Goal: Information Seeking & Learning: Learn about a topic

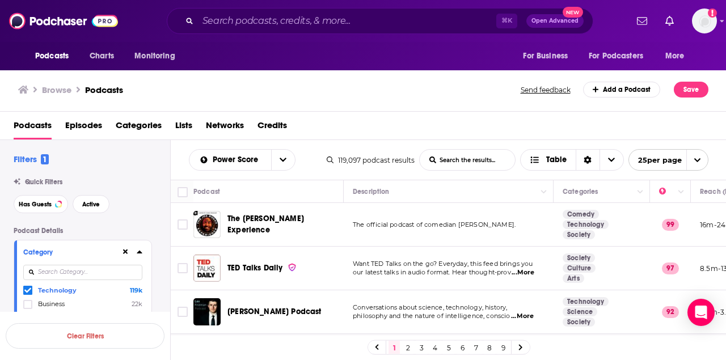
scroll to position [964, 101]
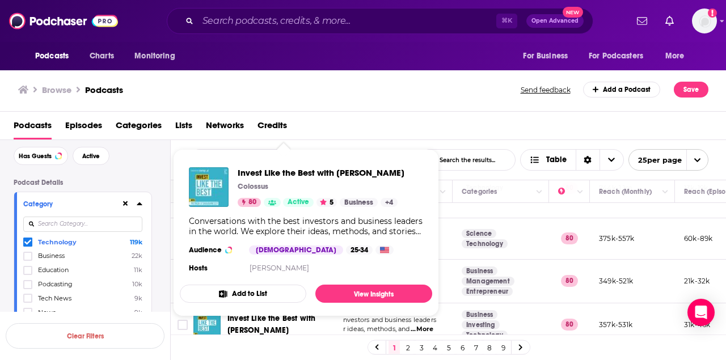
click at [397, 85] on div "Browse Podcasts" at bounding box center [270, 90] width 504 height 16
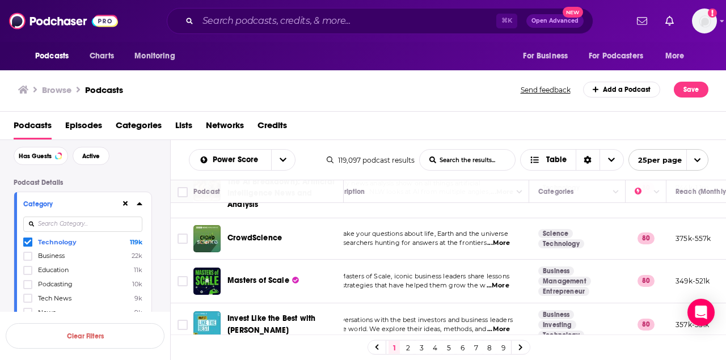
scroll to position [964, 0]
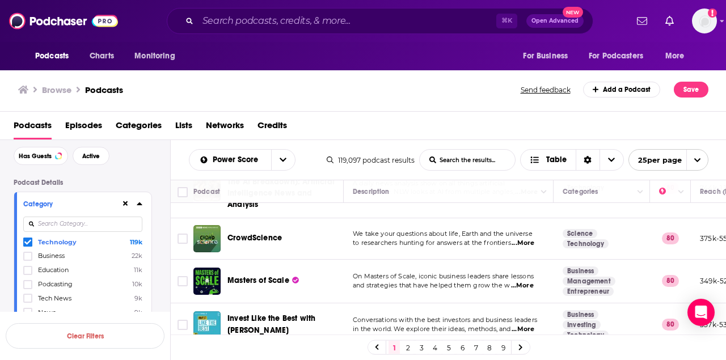
click at [525, 282] on span "...More" at bounding box center [522, 286] width 23 height 9
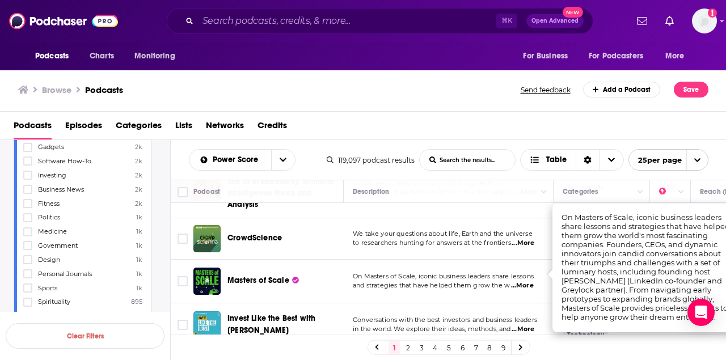
click at [406, 348] on link "2" at bounding box center [407, 348] width 11 height 14
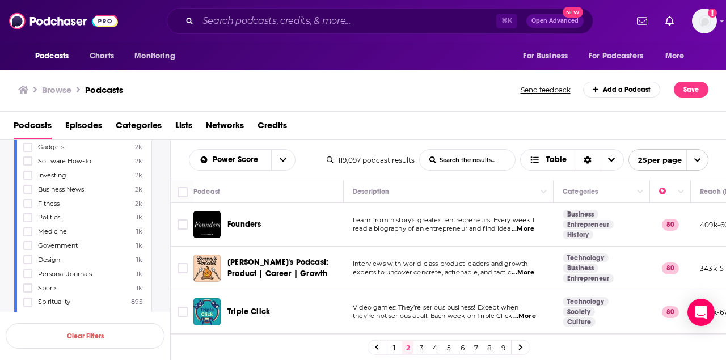
click at [524, 271] on span "...More" at bounding box center [523, 272] width 23 height 9
click at [455, 161] on input "List Search Input" at bounding box center [467, 160] width 95 height 20
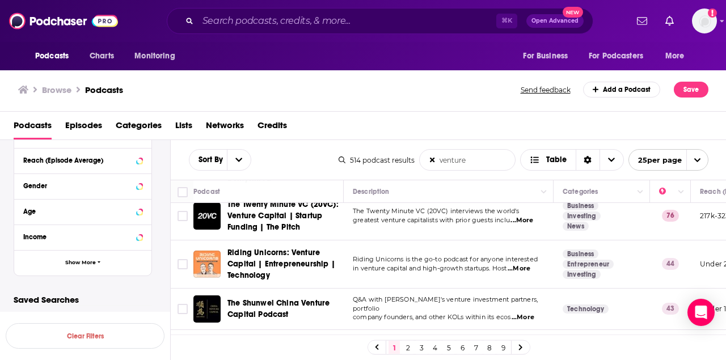
scroll to position [162, 0]
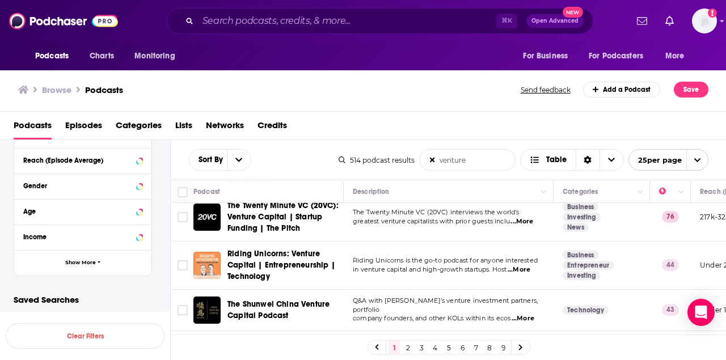
type input "venture"
click at [523, 266] on span "...More" at bounding box center [519, 270] width 23 height 9
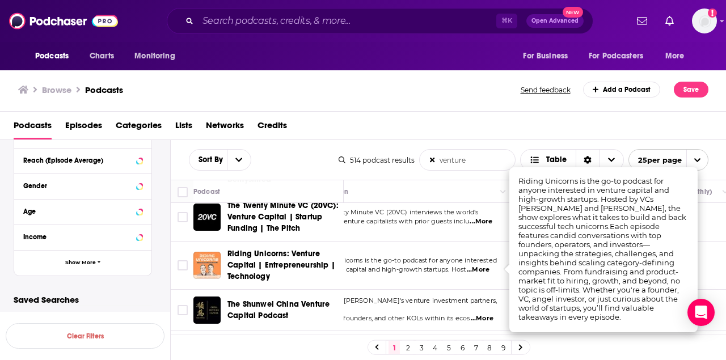
scroll to position [162, 44]
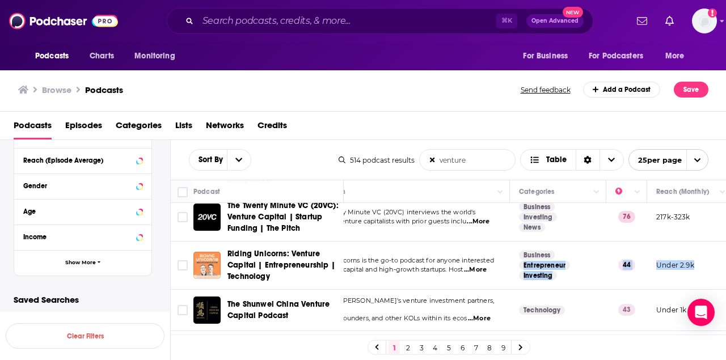
drag, startPoint x: 669, startPoint y: 281, endPoint x: 576, endPoint y: 257, distance: 96.2
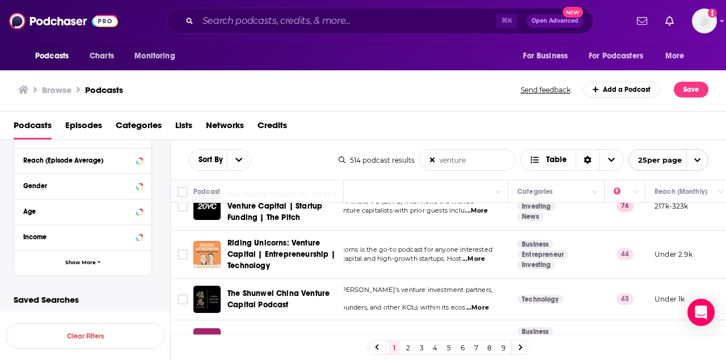
scroll to position [43, 45]
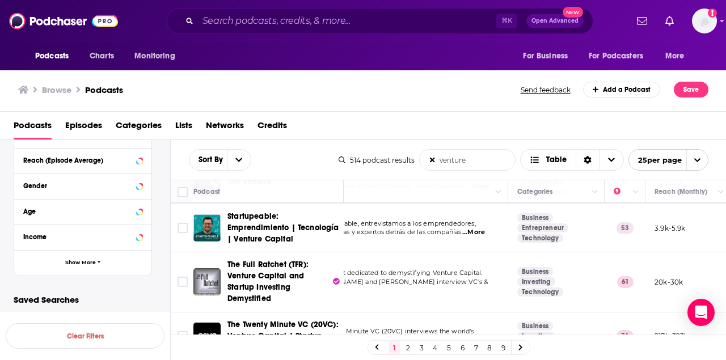
click at [432, 162] on icon at bounding box center [433, 161] width 6 height 8
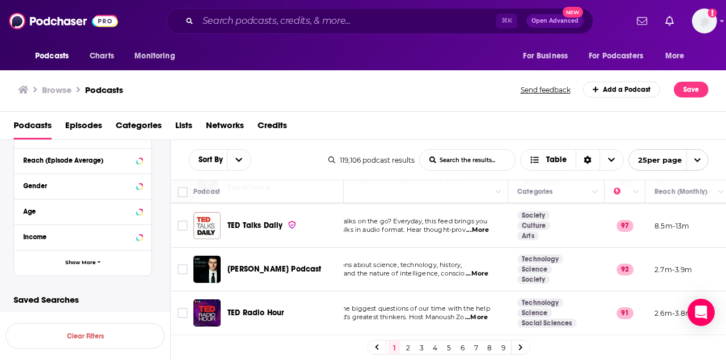
click at [408, 347] on link "2" at bounding box center [407, 348] width 11 height 14
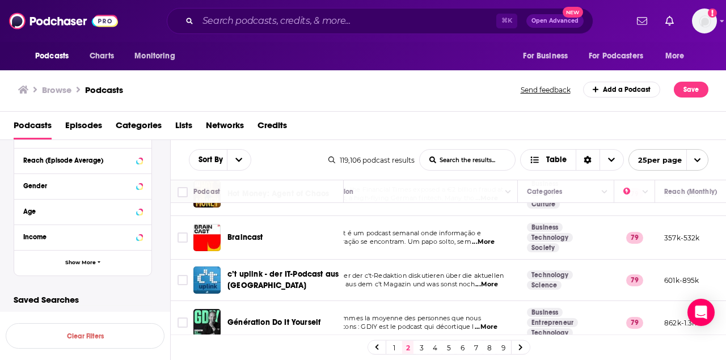
scroll to position [176, 36]
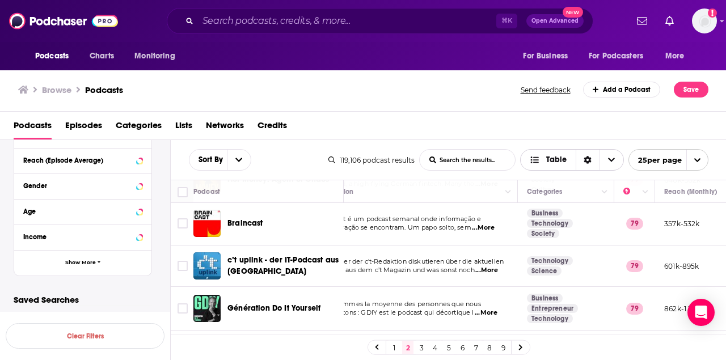
click at [553, 159] on span "Table" at bounding box center [557, 160] width 20 height 8
click at [610, 161] on icon "Choose View" at bounding box center [611, 160] width 7 height 8
click at [611, 165] on span "Choose View" at bounding box center [612, 160] width 24 height 20
click at [431, 144] on div "Sort By List Search Input Search the results... Table 119,106 podcast results L…" at bounding box center [449, 160] width 556 height 40
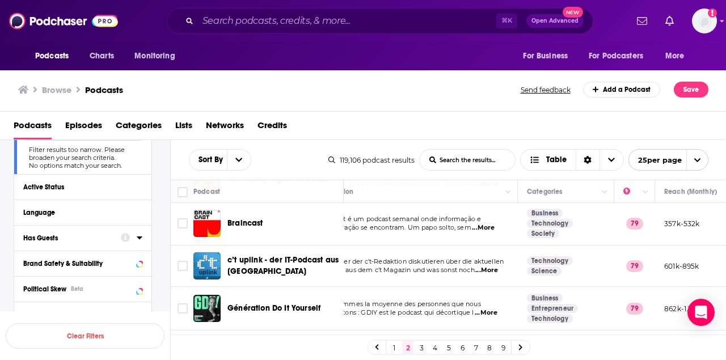
scroll to position [138, 0]
click at [89, 220] on button "Language" at bounding box center [82, 213] width 119 height 14
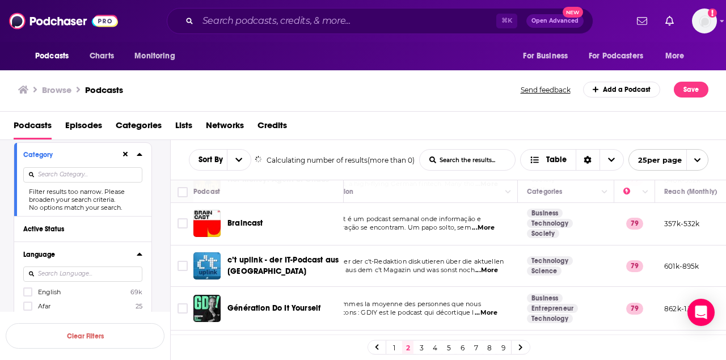
scroll to position [94, 0]
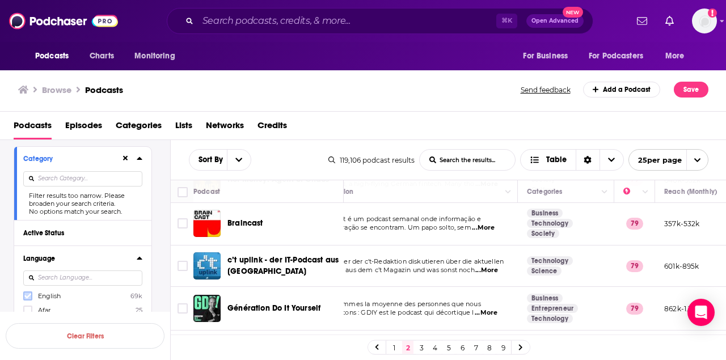
click at [26, 295] on icon at bounding box center [27, 296] width 7 height 7
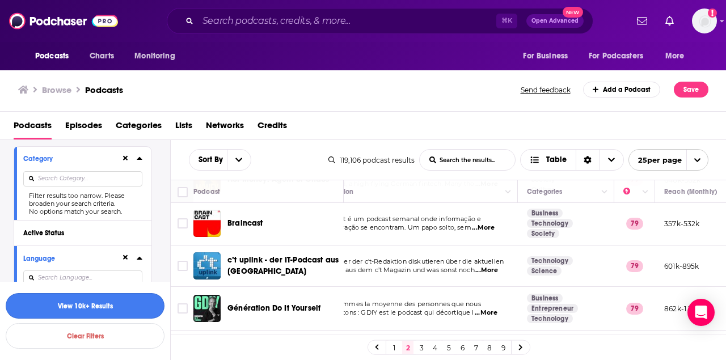
click at [119, 300] on button "View 10k+ Results" at bounding box center [85, 306] width 159 height 26
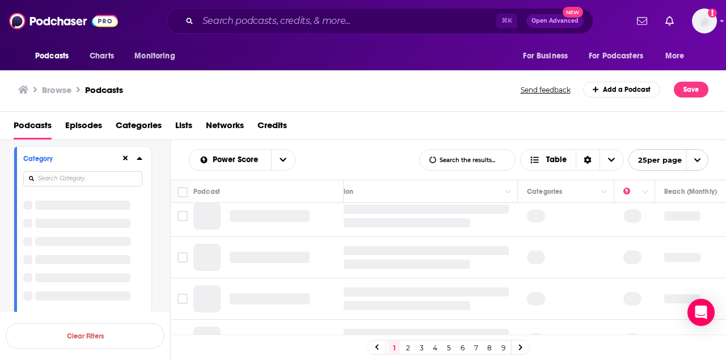
scroll to position [0, 36]
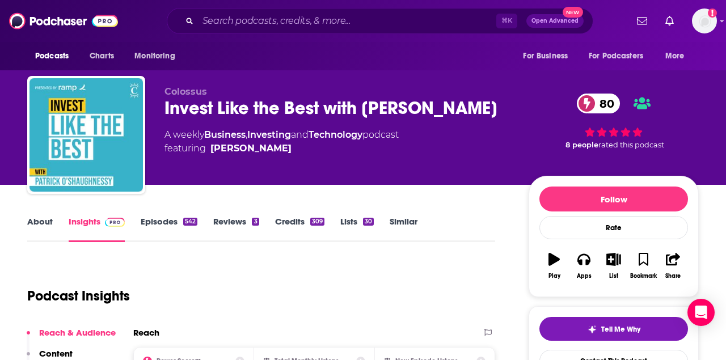
click at [304, 104] on div "Invest Like the Best with Patrick O'Shaughnessy 80" at bounding box center [338, 108] width 346 height 22
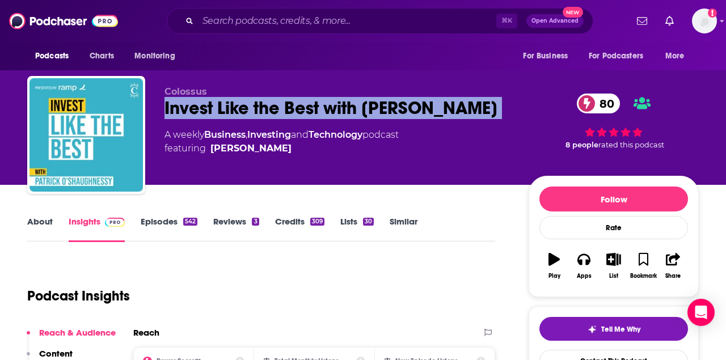
click at [304, 104] on div "Invest Like the Best with Patrick O'Shaughnessy 80" at bounding box center [338, 108] width 346 height 22
copy div "Invest Like the Best with Patrick O'Shaughnessy 80"
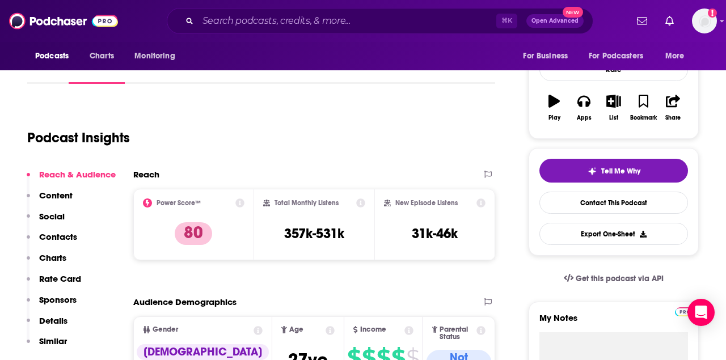
scroll to position [174, 0]
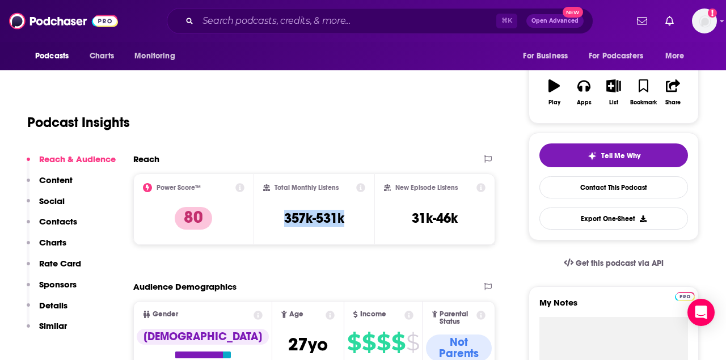
drag, startPoint x: 350, startPoint y: 223, endPoint x: 271, endPoint y: 223, distance: 78.9
click at [271, 223] on div "Total Monthly Listens 357k-531k" at bounding box center [314, 209] width 103 height 52
copy h3 "357k-531k"
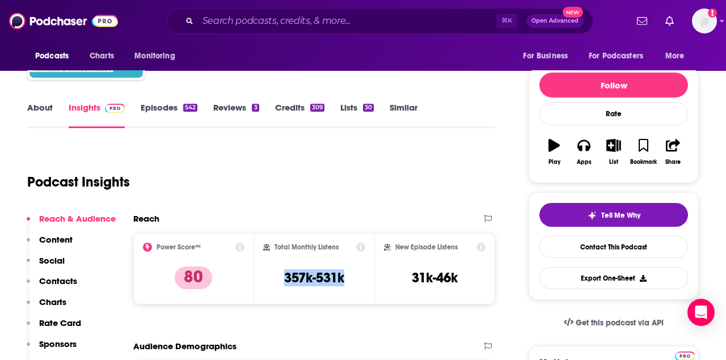
scroll to position [0, 0]
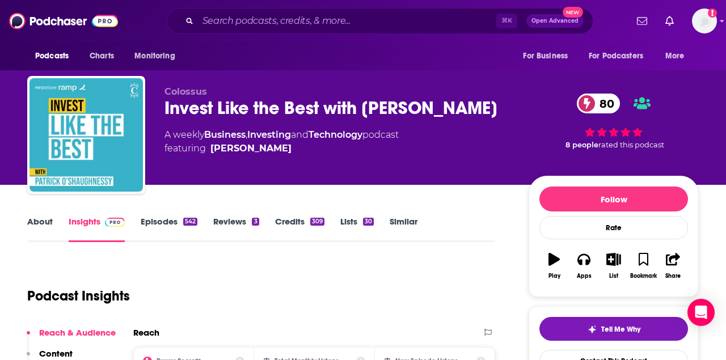
click at [276, 107] on div "Invest Like the Best with Patrick O'Shaughnessy 80" at bounding box center [338, 108] width 346 height 22
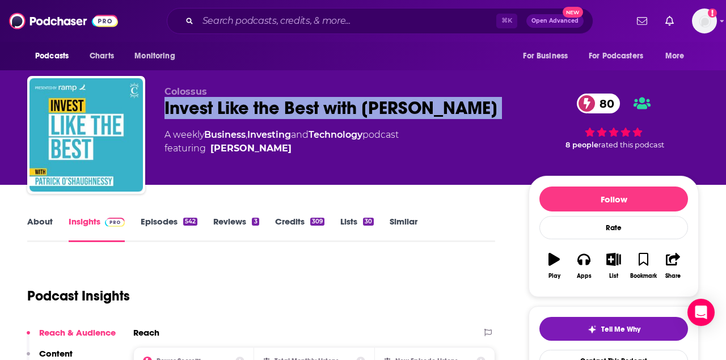
click at [276, 107] on div "Invest Like the Best with Patrick O'Shaughnessy 80" at bounding box center [338, 108] width 346 height 22
copy div "Invest Like the Best with Patrick O'Shaughnessy 80"
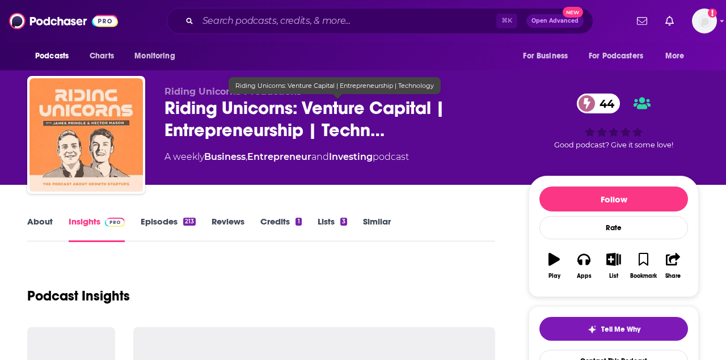
click at [256, 119] on span "Riding Unicorns: Venture Capital | Entrepreneurship | Techn…" at bounding box center [338, 119] width 346 height 44
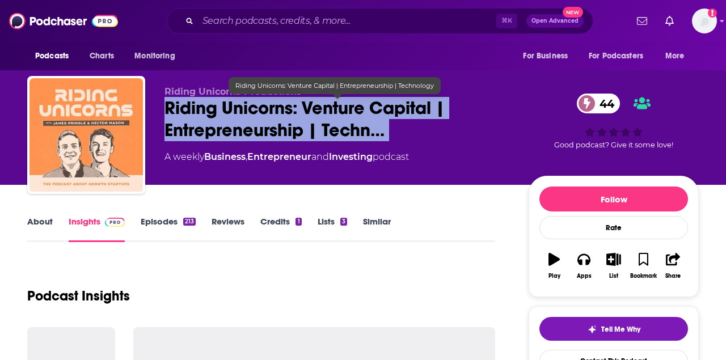
click at [256, 119] on span "Riding Unicorns: Venture Capital | Entrepreneurship | Techn…" at bounding box center [338, 119] width 346 height 44
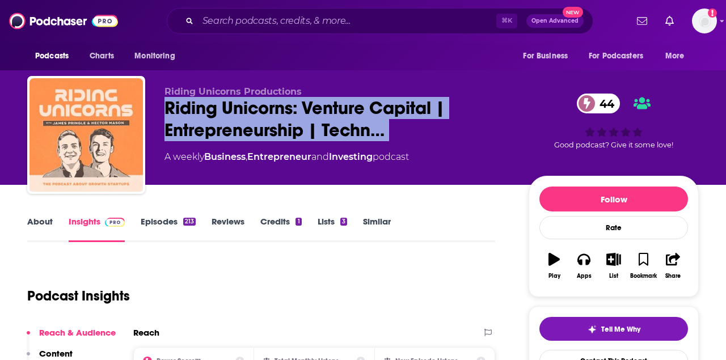
copy div "Riding Unicorns: Venture Capital | Entrepreneurship | Techn… 44"
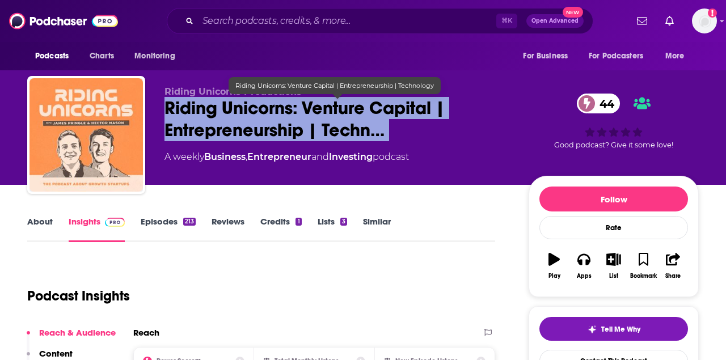
click at [346, 138] on span "Riding Unicorns: Venture Capital | Entrepreneurship | Techn…" at bounding box center [338, 119] width 346 height 44
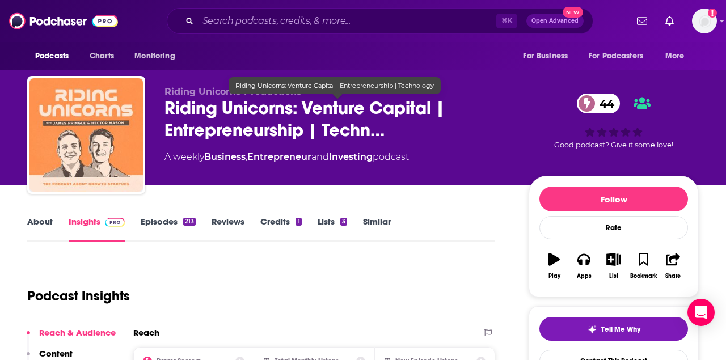
click at [345, 125] on span "Riding Unicorns: Venture Capital | Entrepreneurship | Techn…" at bounding box center [338, 119] width 346 height 44
click at [351, 128] on span "Riding Unicorns: Venture Capital | Entrepreneurship | Techn…" at bounding box center [338, 119] width 346 height 44
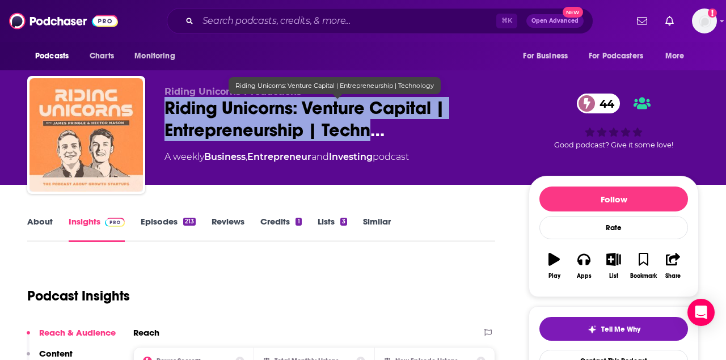
drag, startPoint x: 372, startPoint y: 130, endPoint x: 159, endPoint y: 110, distance: 213.8
click at [159, 110] on div "Riding Unicorns Productions Riding Unicorns: Venture Capital | Entrepreneurship…" at bounding box center [363, 137] width 672 height 123
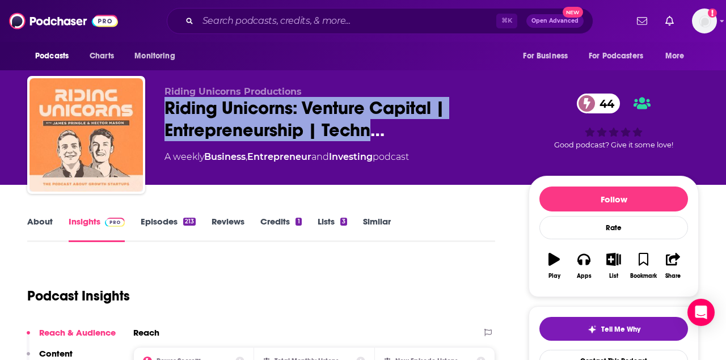
copy h2 "Riding Unicorns: Venture Capital | Entrepreneurship | Techn"
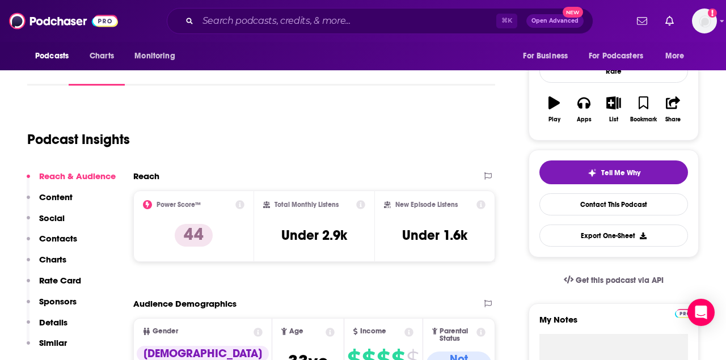
scroll to position [158, 0]
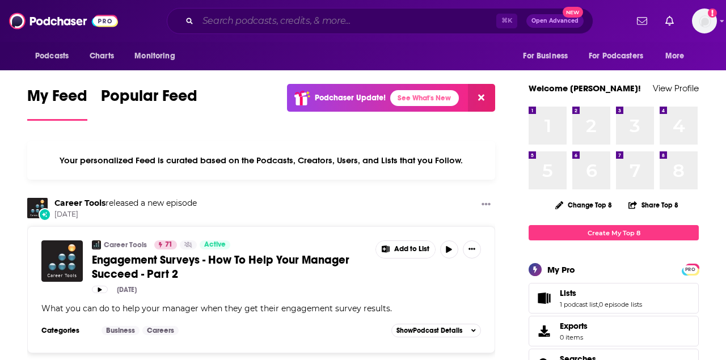
click at [263, 25] on input "Search podcasts, credits, & more..." at bounding box center [347, 21] width 299 height 18
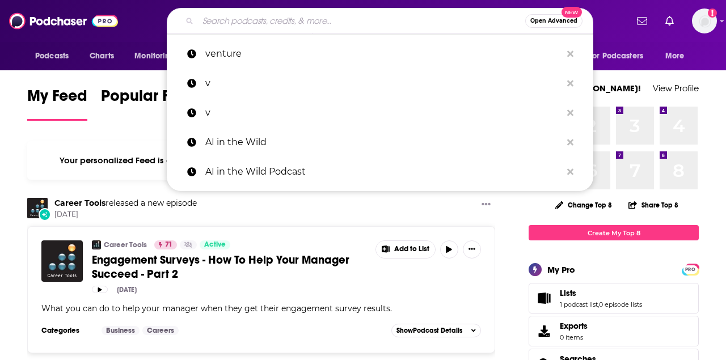
click at [545, 21] on span "Open Advanced" at bounding box center [554, 21] width 47 height 6
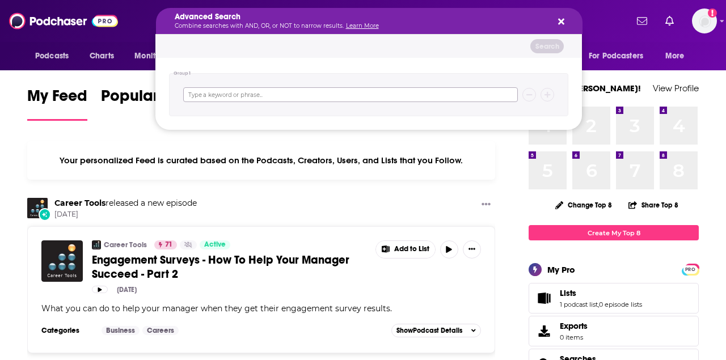
click at [309, 96] on input "Search podcasts, credits, & more..." at bounding box center [350, 94] width 335 height 15
click at [600, 96] on div "Welcome Amanda! View Profile" at bounding box center [614, 94] width 170 height 20
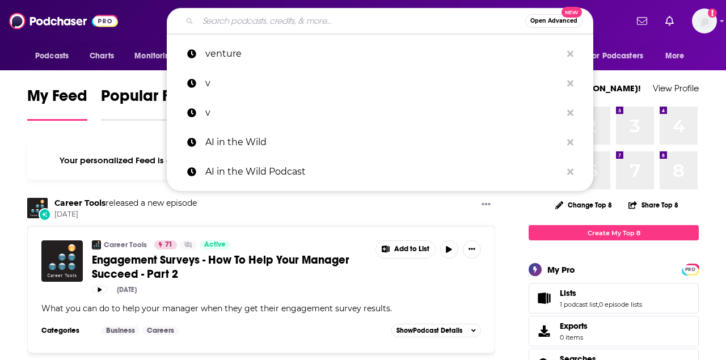
click at [113, 109] on span "Popular Feed" at bounding box center [149, 99] width 96 height 26
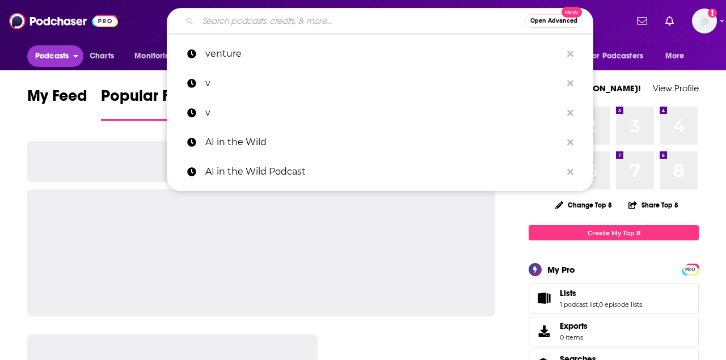
click at [49, 64] on button "Podcasts" at bounding box center [55, 56] width 56 height 22
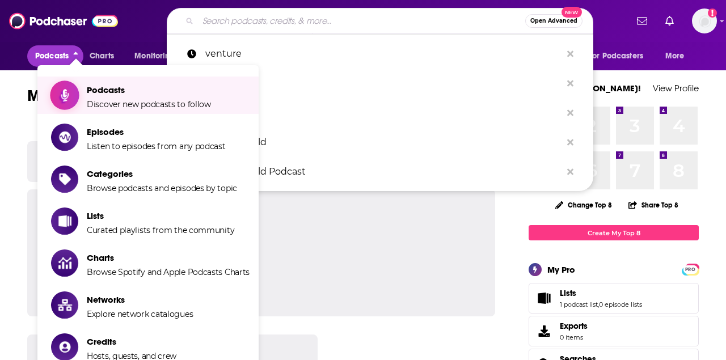
click at [104, 94] on span "Podcasts" at bounding box center [149, 90] width 124 height 11
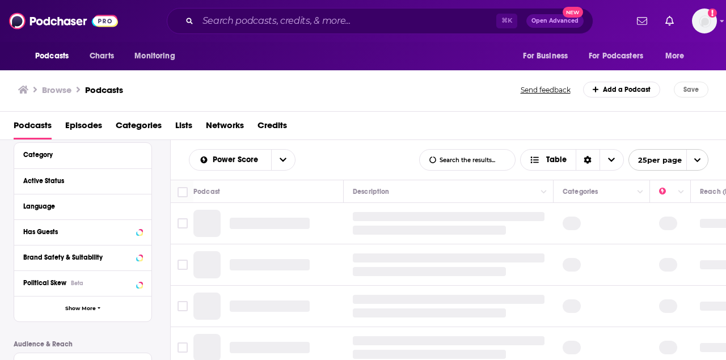
scroll to position [99, 0]
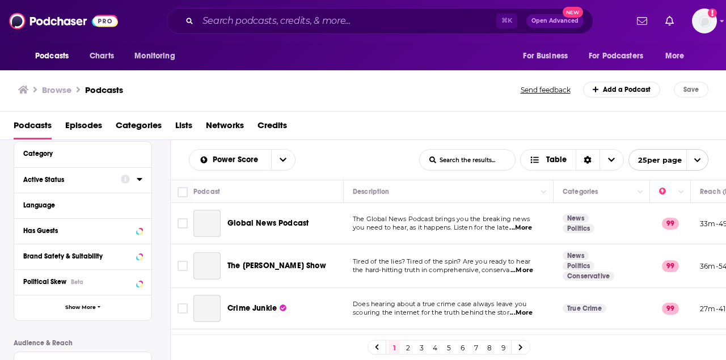
click at [47, 184] on div "Active Status" at bounding box center [68, 180] width 90 height 8
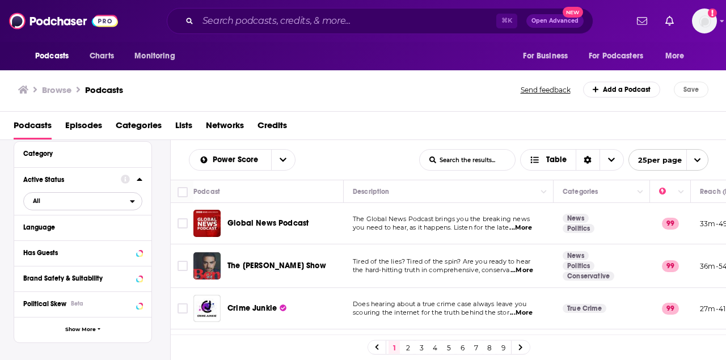
click at [117, 203] on span "All" at bounding box center [77, 201] width 106 height 15
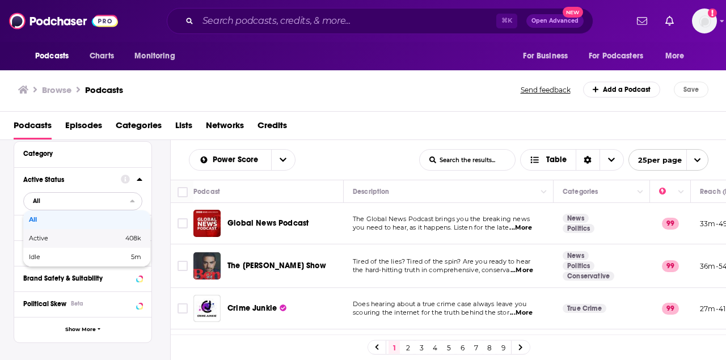
click at [111, 236] on div "Active 408k" at bounding box center [86, 238] width 127 height 19
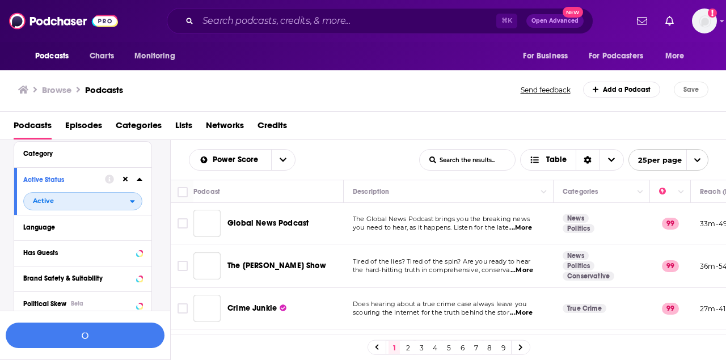
scroll to position [127, 0]
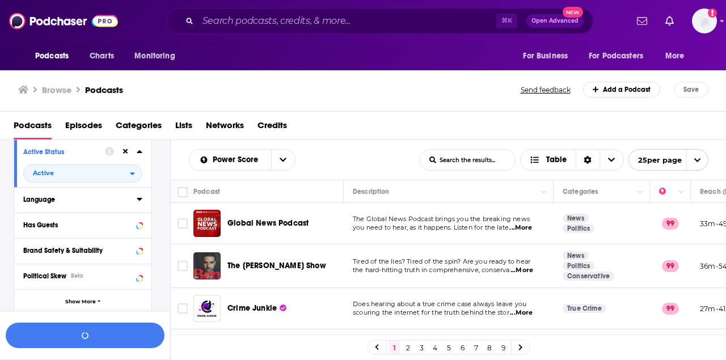
click at [115, 202] on div "Language" at bounding box center [76, 200] width 106 height 8
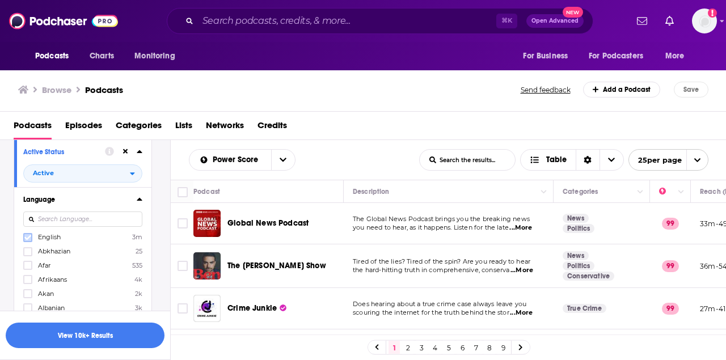
click at [30, 240] on icon at bounding box center [27, 237] width 7 height 7
click at [83, 195] on button "Language" at bounding box center [72, 199] width 98 height 14
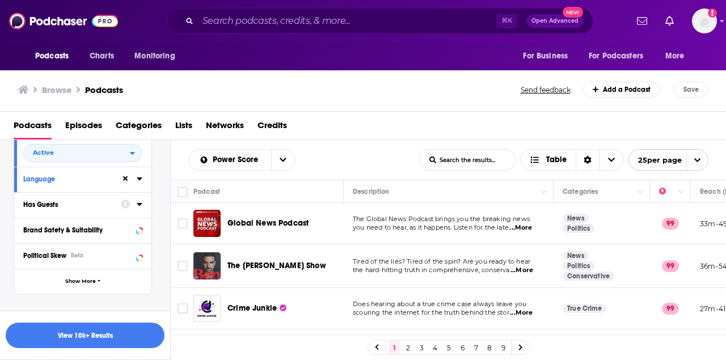
scroll to position [148, 0]
click at [64, 204] on div "Has Guests" at bounding box center [68, 204] width 90 height 8
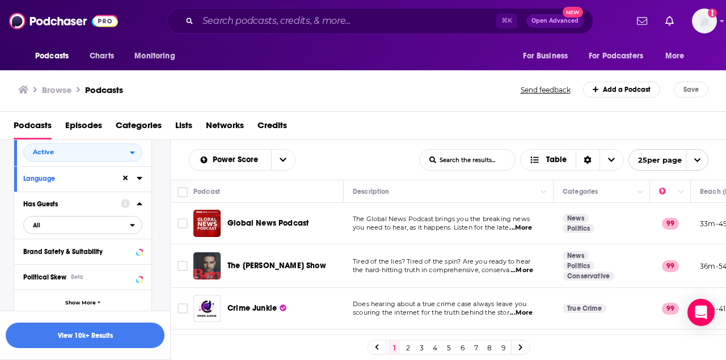
click at [55, 232] on span "All" at bounding box center [77, 225] width 106 height 15
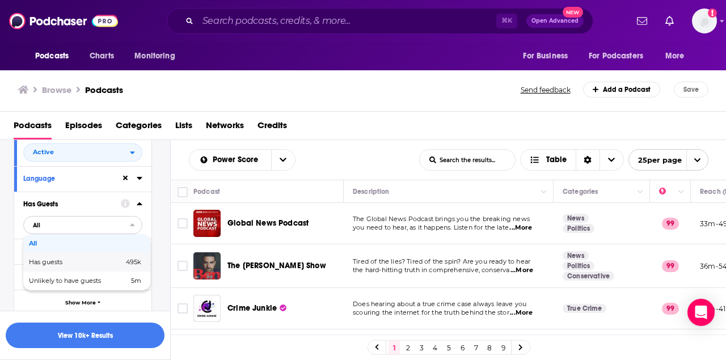
click at [54, 266] on span "Has guests" at bounding box center [61, 262] width 64 height 6
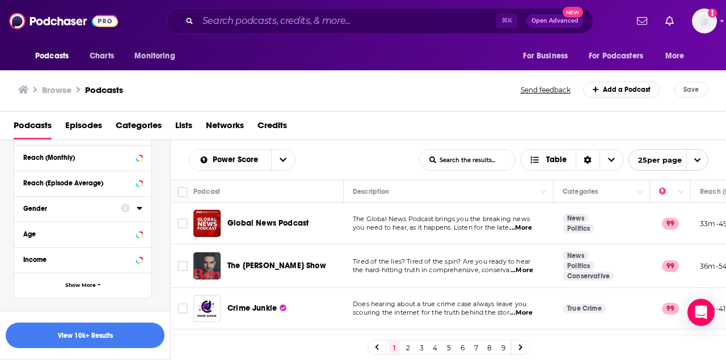
scroll to position [364, 0]
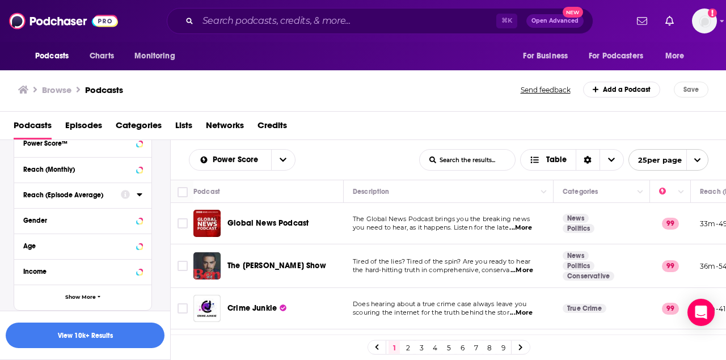
click at [107, 202] on button "Reach (Episode Average)" at bounding box center [72, 195] width 98 height 14
click at [95, 179] on div "Reach (Monthly)" at bounding box center [82, 170] width 137 height 26
click at [69, 171] on div "Reach (Monthly)" at bounding box center [68, 170] width 90 height 8
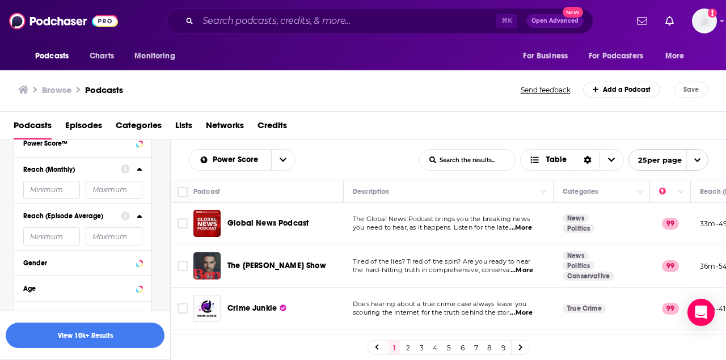
click at [57, 192] on input "number" at bounding box center [51, 190] width 57 height 18
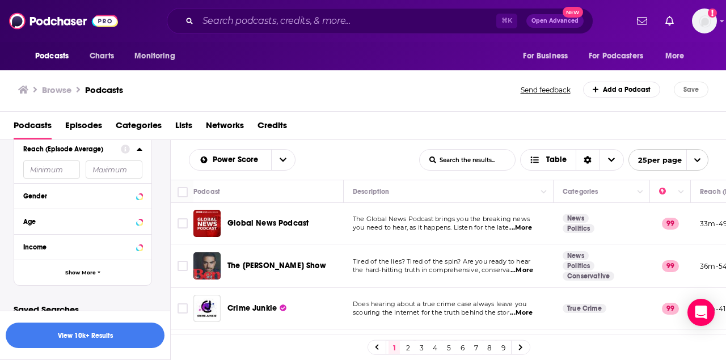
scroll to position [444, 0]
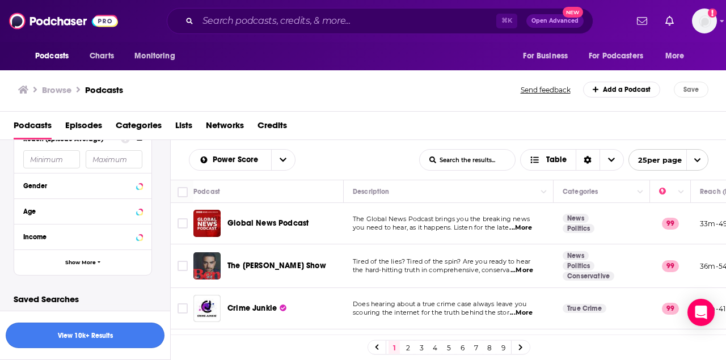
type input "50000"
click at [93, 333] on button "View 10k+ Results" at bounding box center [85, 336] width 159 height 26
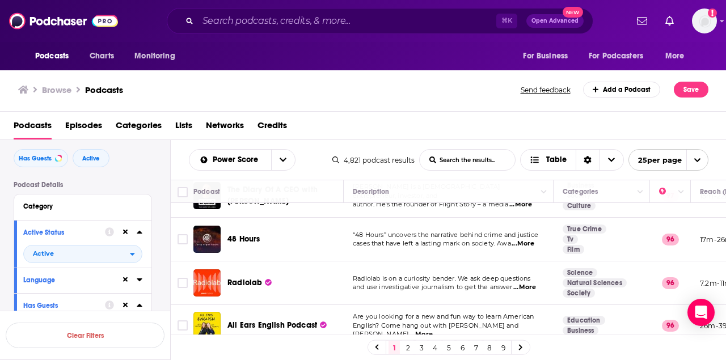
scroll to position [37, 0]
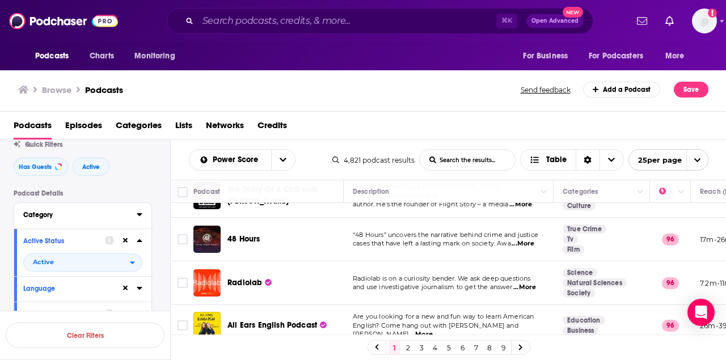
click at [70, 213] on div "Category" at bounding box center [76, 215] width 106 height 8
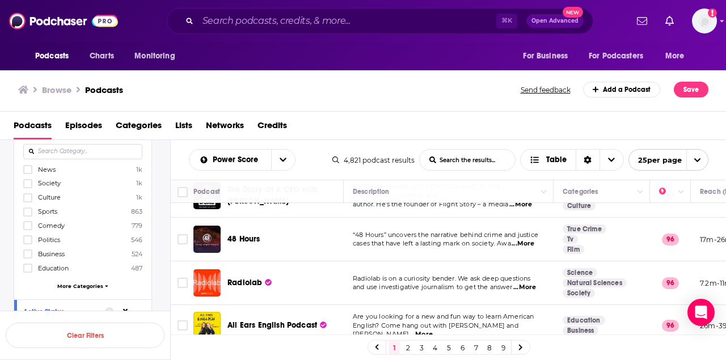
scroll to position [127, 0]
click at [87, 281] on span "More Categories" at bounding box center [80, 281] width 46 height 6
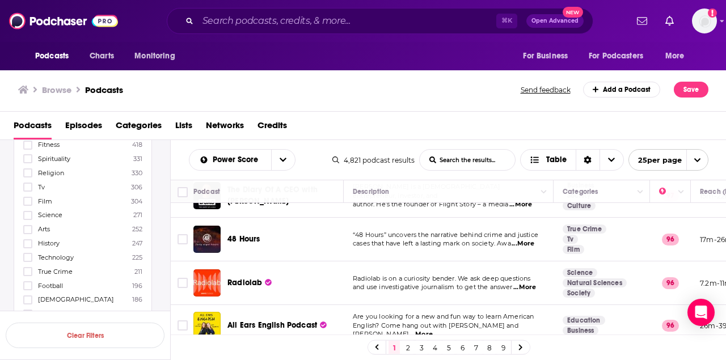
scroll to position [274, 0]
click at [27, 253] on icon at bounding box center [27, 256] width 7 height 7
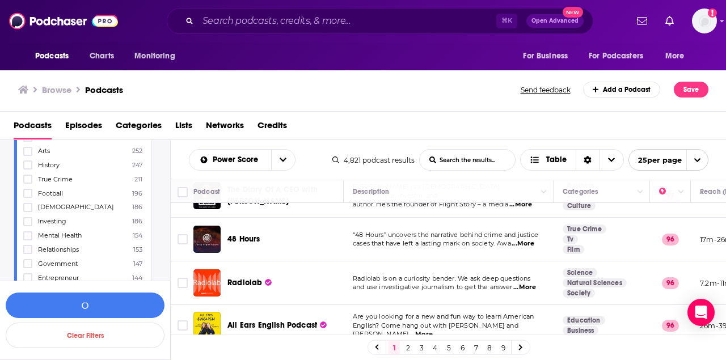
scroll to position [371, 0]
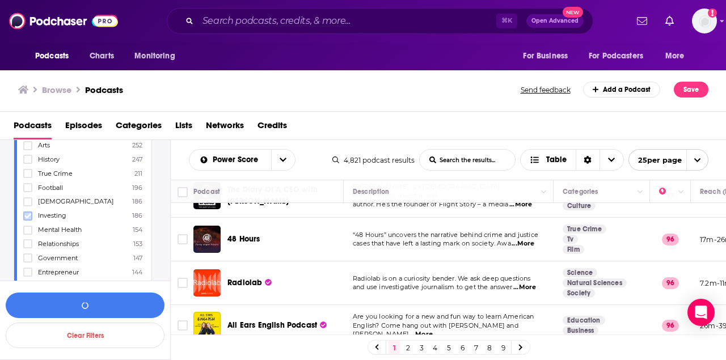
click at [27, 213] on icon at bounding box center [27, 216] width 7 height 7
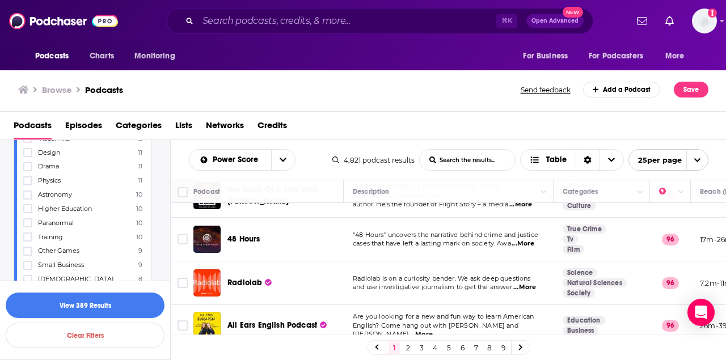
scroll to position [1226, 0]
click at [88, 303] on button "View 389 Results" at bounding box center [85, 306] width 159 height 26
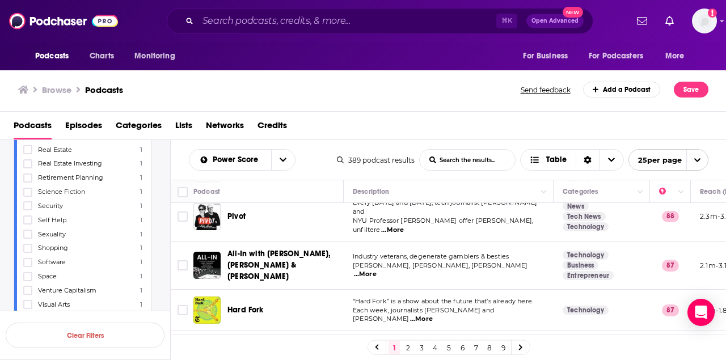
scroll to position [362, 0]
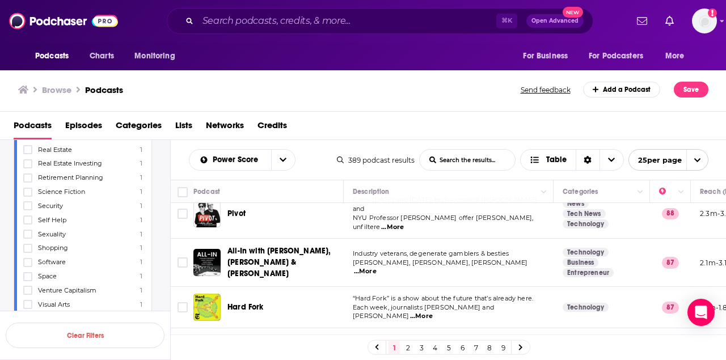
click at [377, 267] on span "...More" at bounding box center [365, 271] width 23 height 9
click at [347, 293] on td "“Hard Fork” is a show about the future that’s already here. Each week, journali…" at bounding box center [449, 307] width 210 height 41
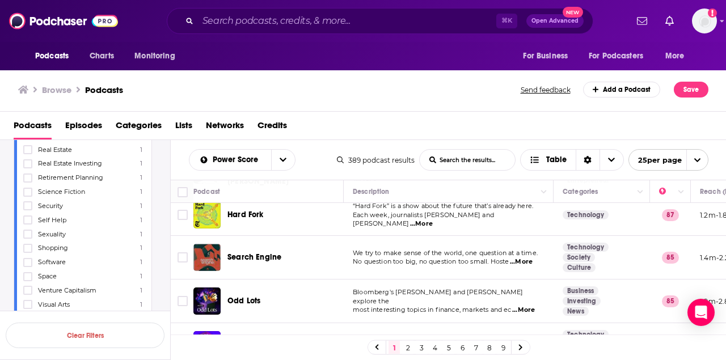
scroll to position [455, 0]
click at [524, 305] on span "...More" at bounding box center [524, 309] width 23 height 9
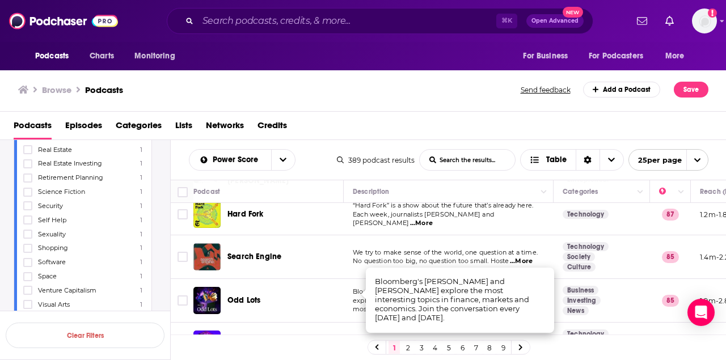
click at [326, 299] on div "Odd Lots" at bounding box center [287, 300] width 118 height 27
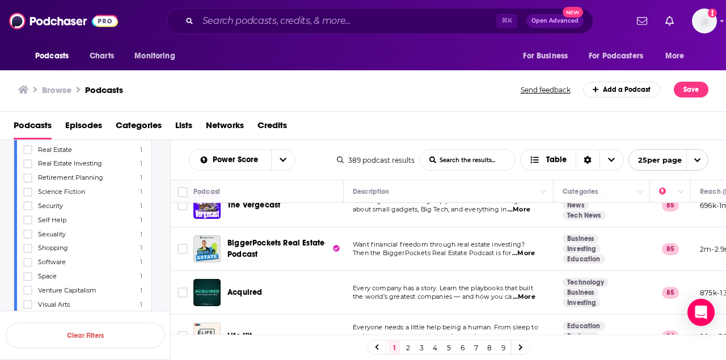
scroll to position [600, 0]
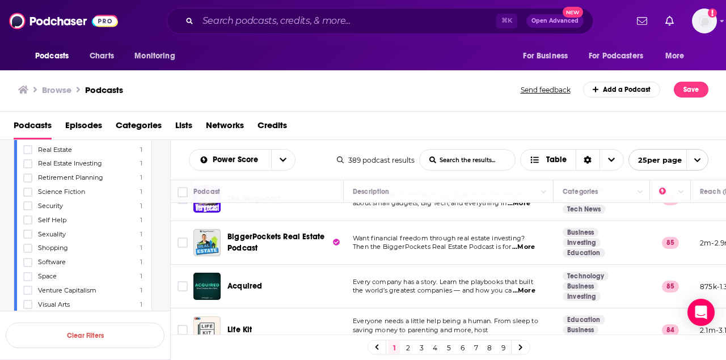
click at [524, 287] on span "...More" at bounding box center [524, 291] width 23 height 9
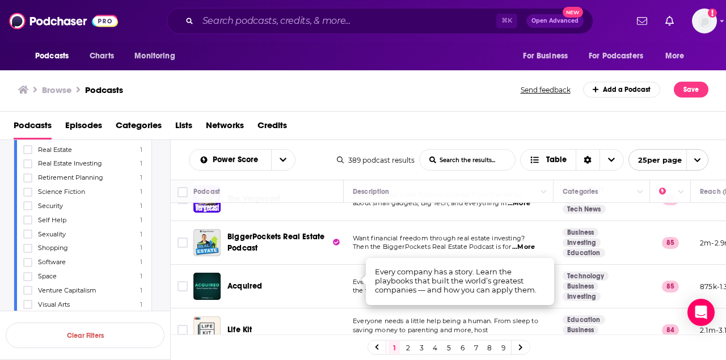
click at [345, 282] on div "Acquired" at bounding box center [287, 286] width 118 height 27
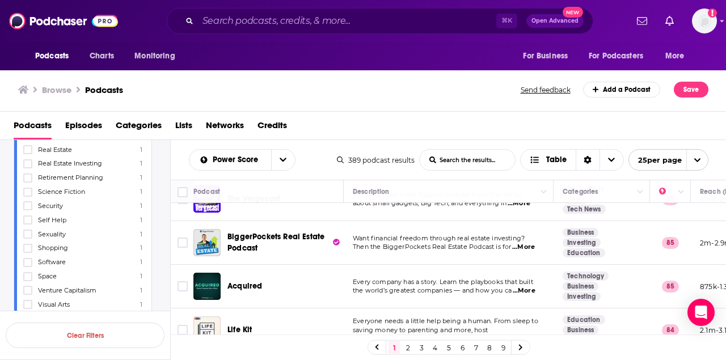
scroll to position [600, 1]
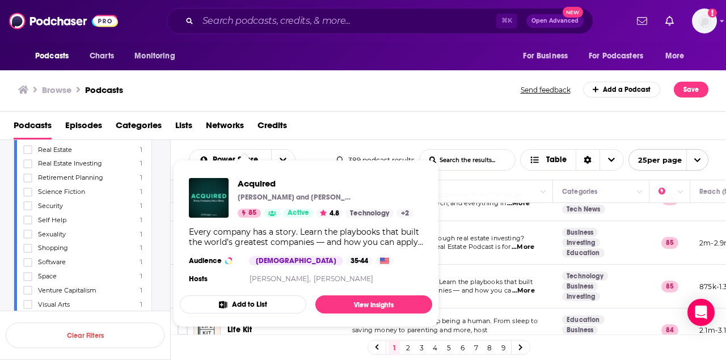
click at [416, 112] on div "Podcasts Episodes Categories Lists Networks Credits" at bounding box center [363, 126] width 727 height 28
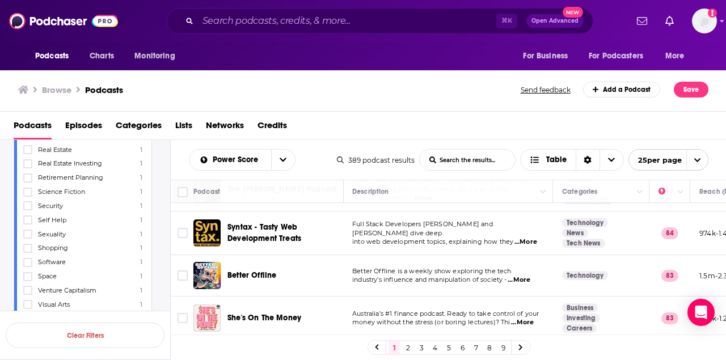
scroll to position [791, 1]
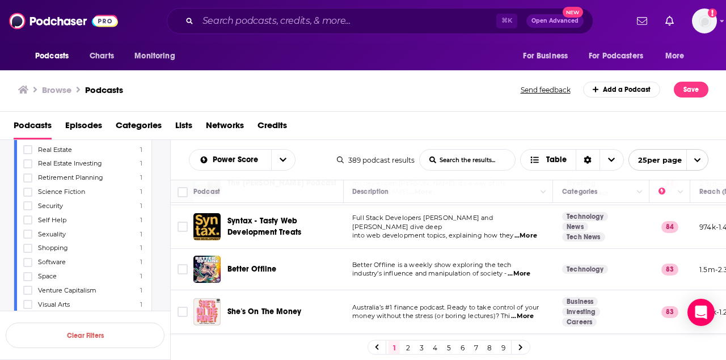
click at [524, 270] on span "...More" at bounding box center [519, 274] width 23 height 9
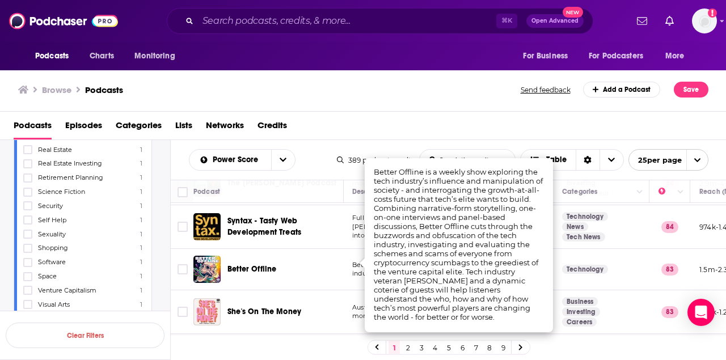
click at [335, 264] on div "Better Offline" at bounding box center [287, 269] width 118 height 11
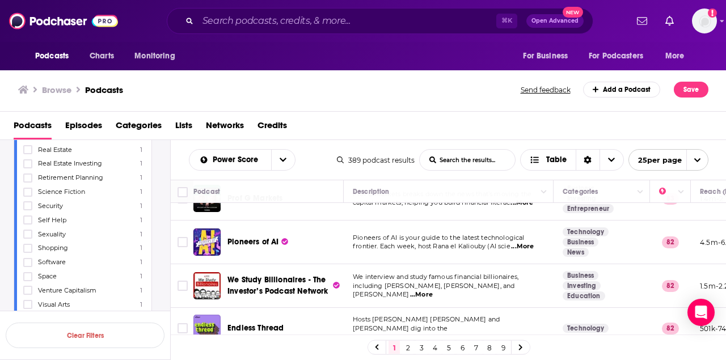
scroll to position [951, 0]
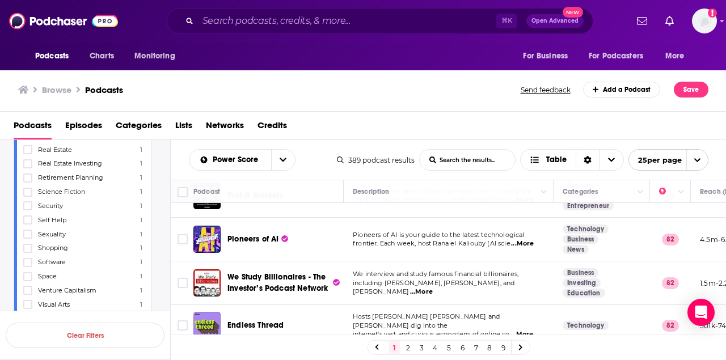
click at [409, 346] on link "2" at bounding box center [407, 348] width 11 height 14
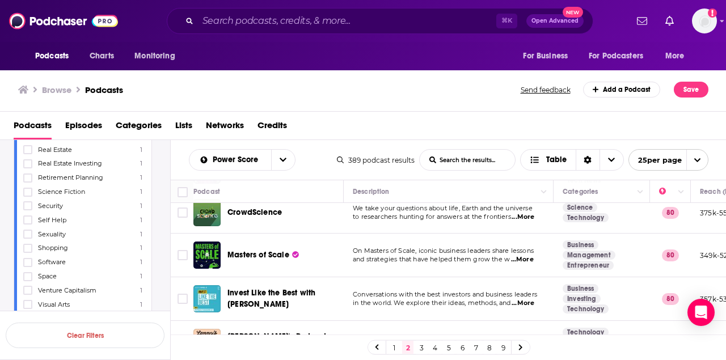
scroll to position [140, 0]
click at [527, 260] on span "...More" at bounding box center [522, 259] width 23 height 9
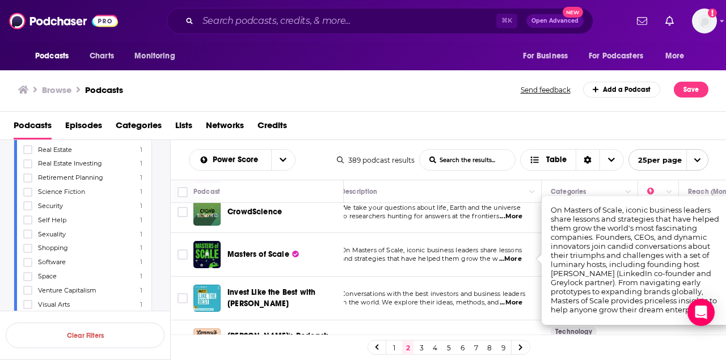
scroll to position [140, 14]
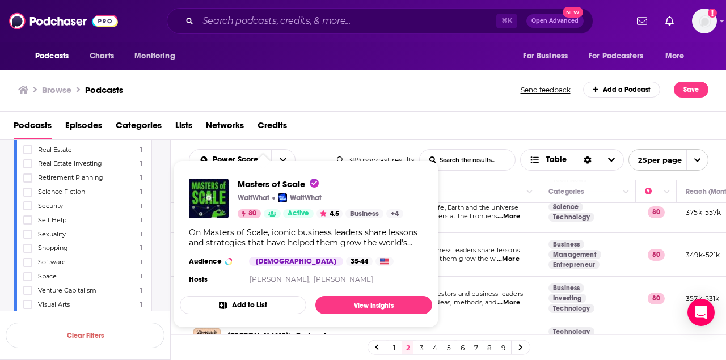
click at [383, 121] on div "Podcasts Episodes Categories Lists Networks Credits" at bounding box center [366, 127] width 704 height 23
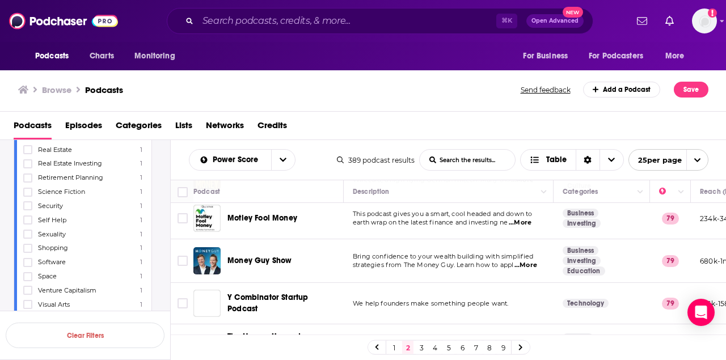
scroll to position [398, 0]
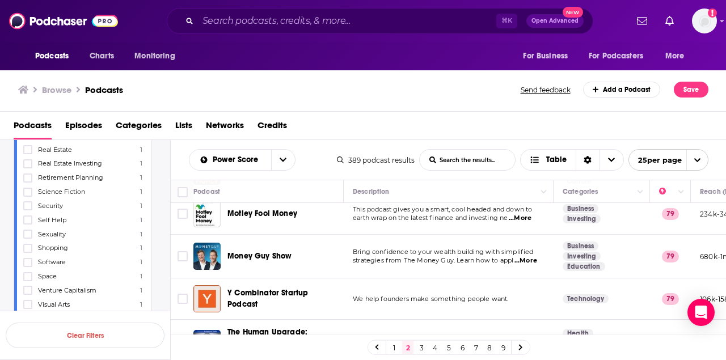
click at [530, 261] on span "...More" at bounding box center [526, 261] width 23 height 9
click at [329, 292] on span "Y Combinator Startup Podcast" at bounding box center [284, 299] width 112 height 23
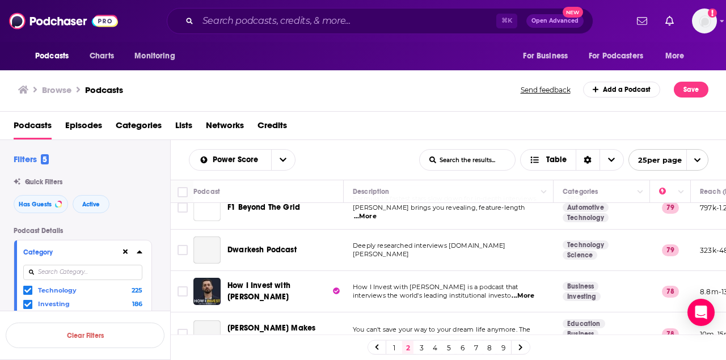
scroll to position [685, 0]
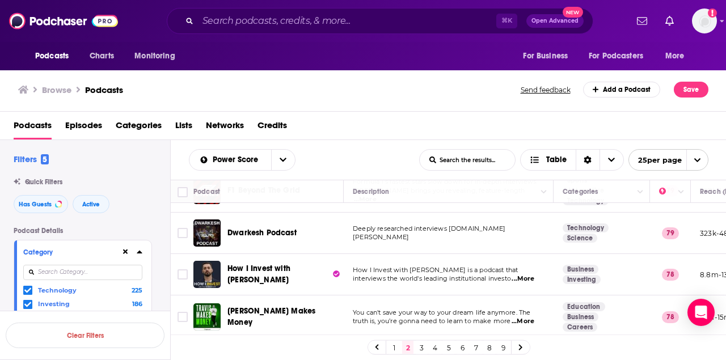
click at [526, 280] on span "...More" at bounding box center [523, 279] width 23 height 9
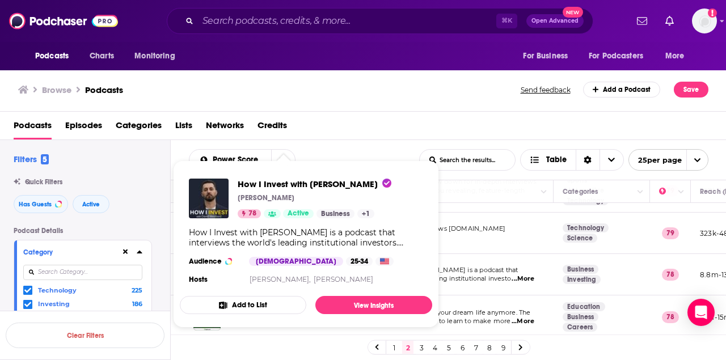
click at [380, 109] on div "Browse Podcasts Send feedback Add a Podcast Save" at bounding box center [363, 90] width 727 height 44
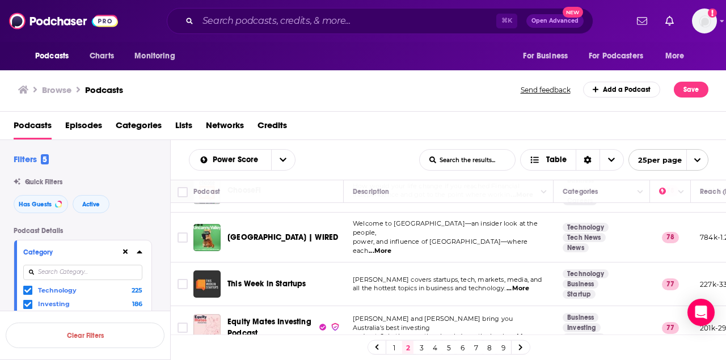
scroll to position [951, 0]
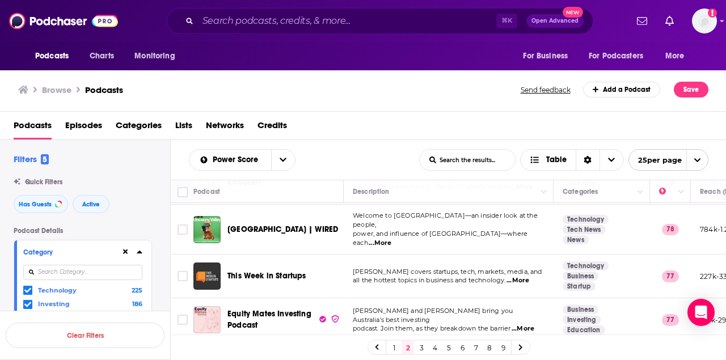
click at [422, 347] on link "3" at bounding box center [421, 348] width 11 height 14
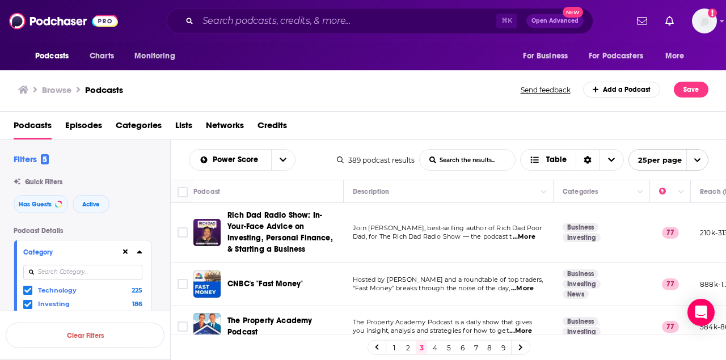
click at [527, 237] on span "...More" at bounding box center [524, 237] width 23 height 9
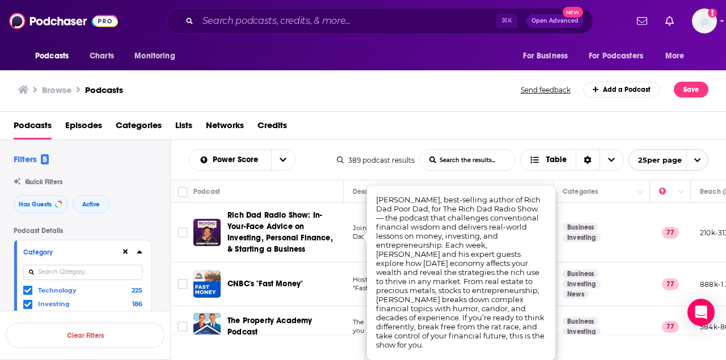
click at [416, 98] on div "Browse Podcasts Send feedback Add a Podcast Save" at bounding box center [363, 90] width 727 height 44
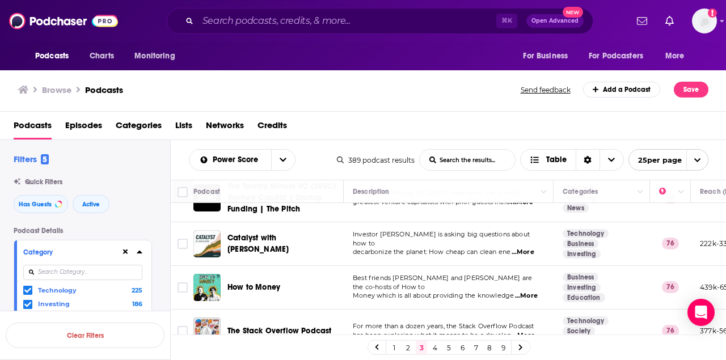
scroll to position [971, 0]
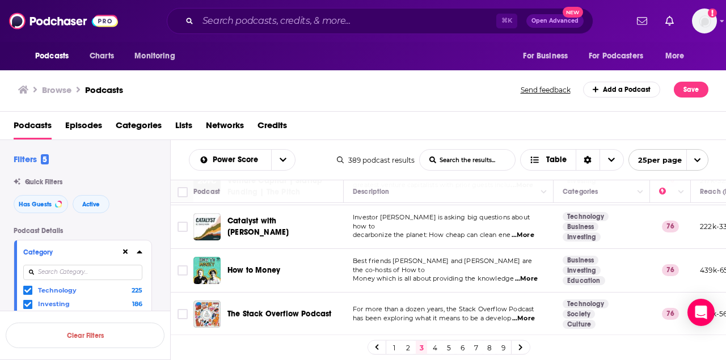
click at [437, 348] on link "4" at bounding box center [435, 348] width 11 height 14
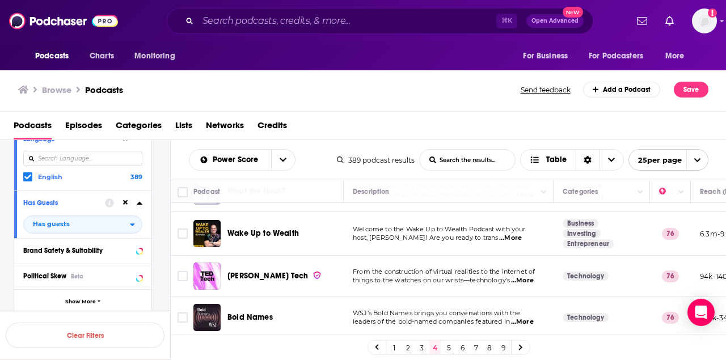
scroll to position [347, 0]
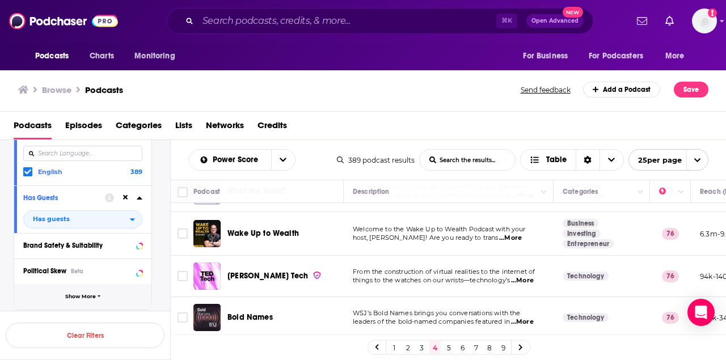
click at [89, 299] on span "Show More" at bounding box center [80, 297] width 31 height 6
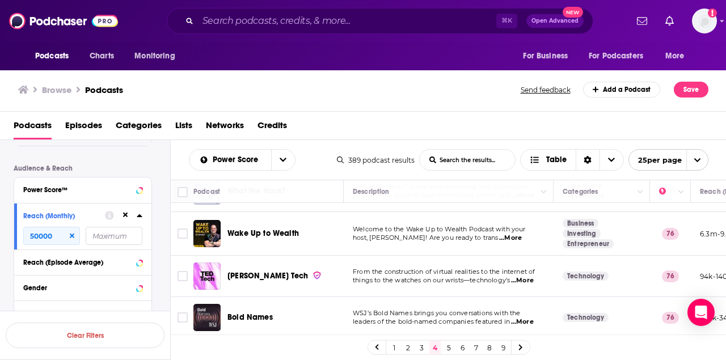
scroll to position [743, 0]
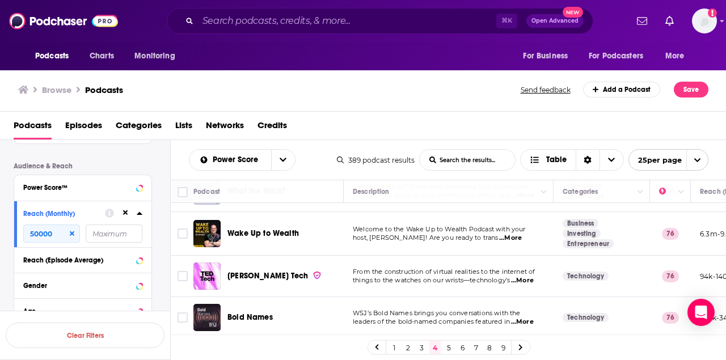
click at [107, 233] on input "number" at bounding box center [114, 234] width 57 height 18
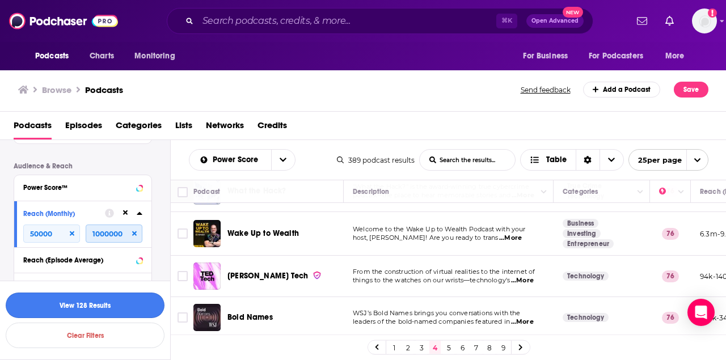
type input "1000000"
click at [100, 309] on button "View 128 Results" at bounding box center [85, 306] width 159 height 26
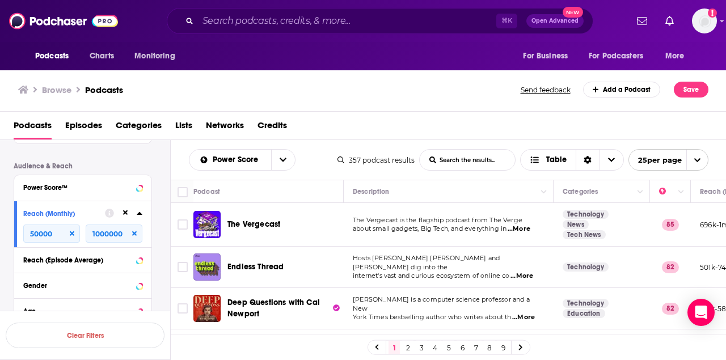
click at [519, 230] on span "...More" at bounding box center [519, 229] width 23 height 9
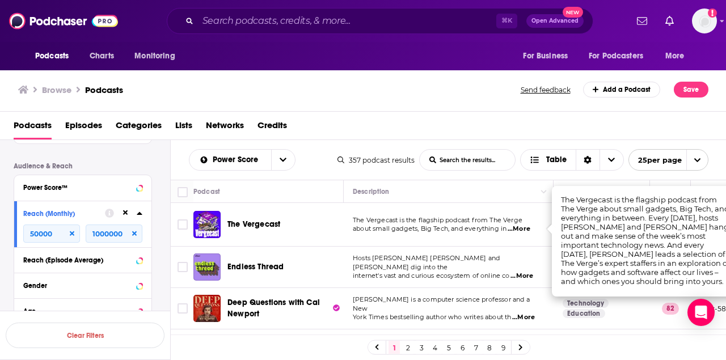
click at [446, 262] on span "Hosts Ben Brock Johnson and Amory Sivertson dig into the" at bounding box center [426, 262] width 147 height 17
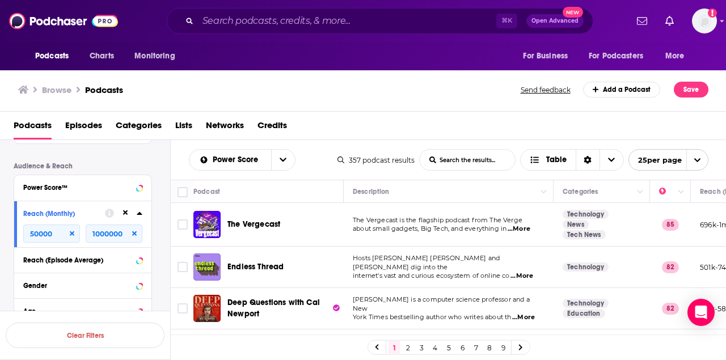
click at [525, 274] on span "...More" at bounding box center [522, 276] width 23 height 9
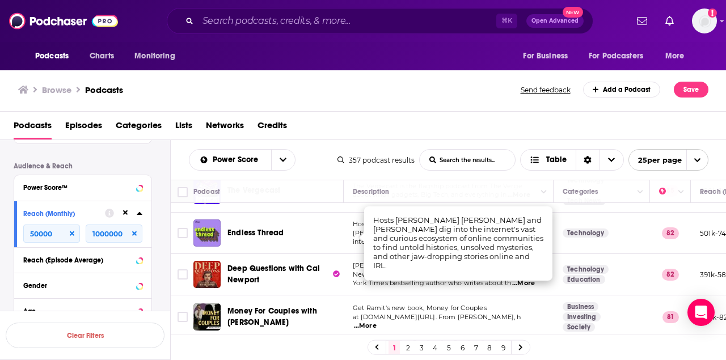
click at [400, 312] on span "Get Ramit's new book, Money for Couples" at bounding box center [420, 308] width 134 height 8
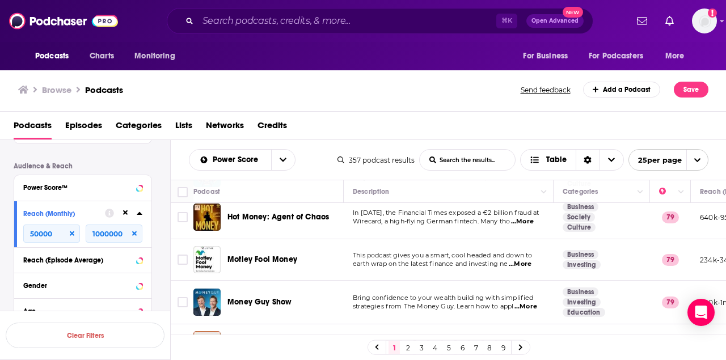
scroll to position [443, 0]
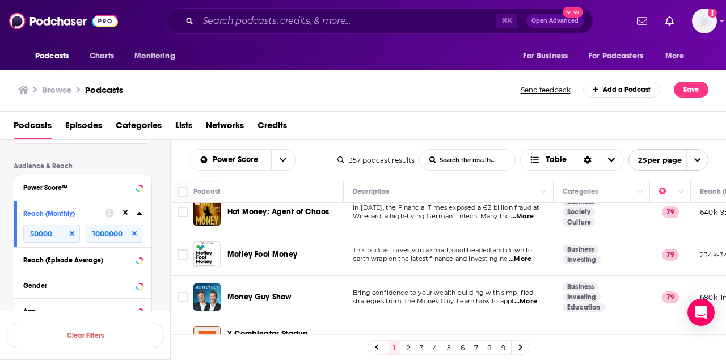
click at [529, 258] on span "...More" at bounding box center [520, 259] width 23 height 9
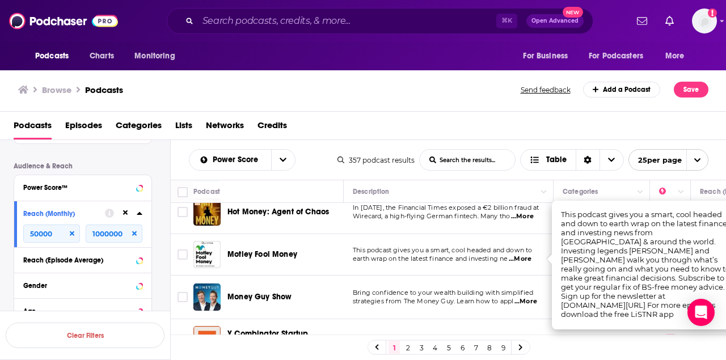
click at [478, 259] on span "earth wrap on the latest finance and investing ne" at bounding box center [430, 259] width 155 height 8
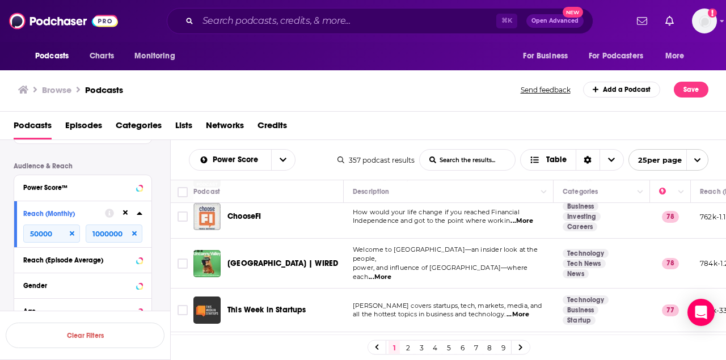
scroll to position [788, 0]
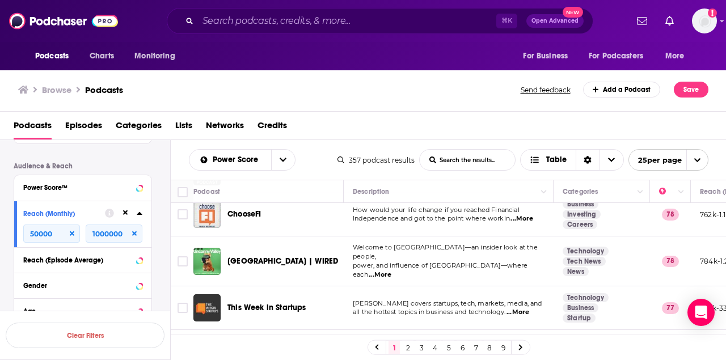
click at [392, 271] on span "...More" at bounding box center [380, 275] width 23 height 9
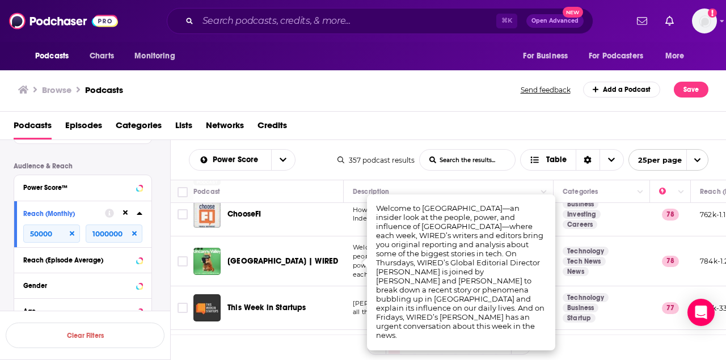
click at [304, 262] on span "Uncanny Valley | WIRED" at bounding box center [283, 262] width 111 height 10
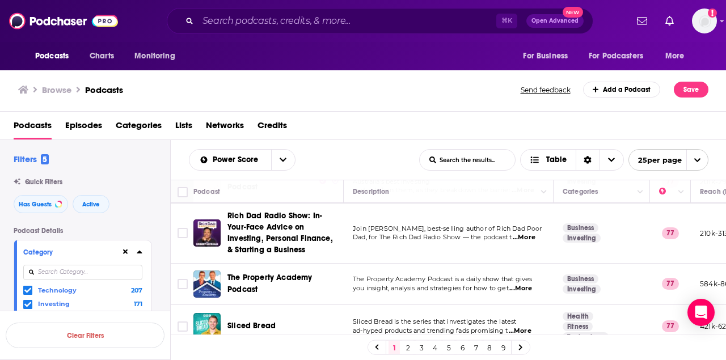
scroll to position [964, 0]
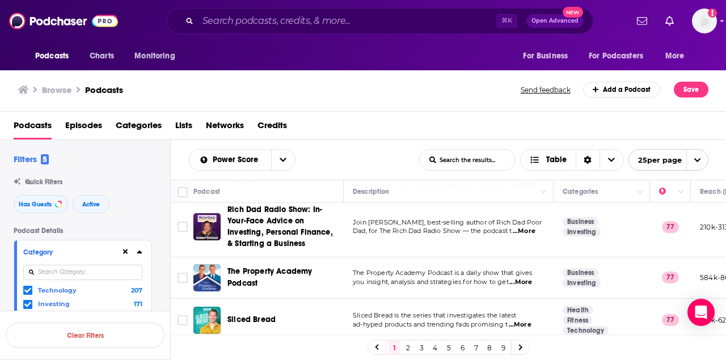
click at [410, 343] on link "2" at bounding box center [407, 348] width 11 height 14
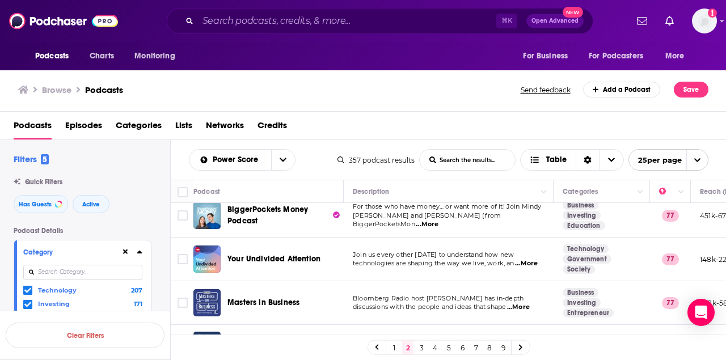
scroll to position [3, 0]
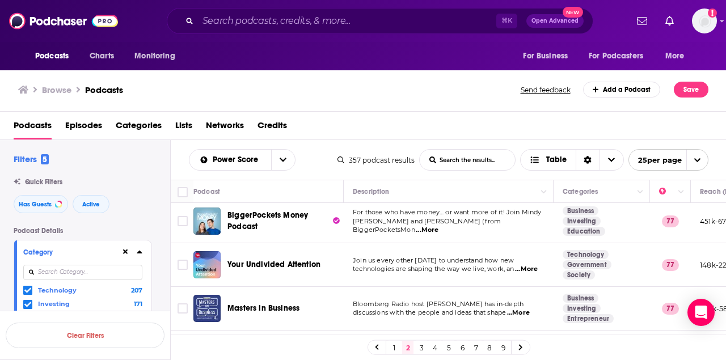
click at [534, 268] on span "...More" at bounding box center [526, 269] width 23 height 9
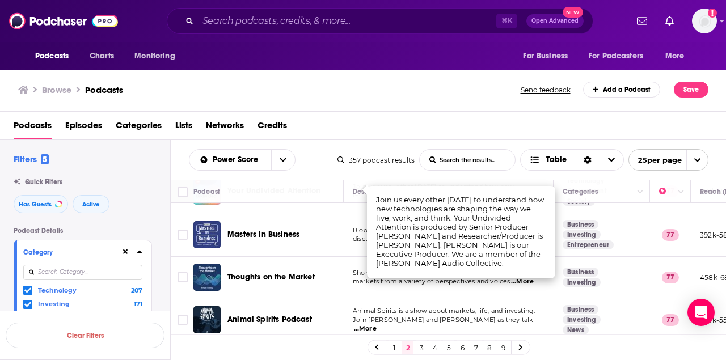
scroll to position [83, 0]
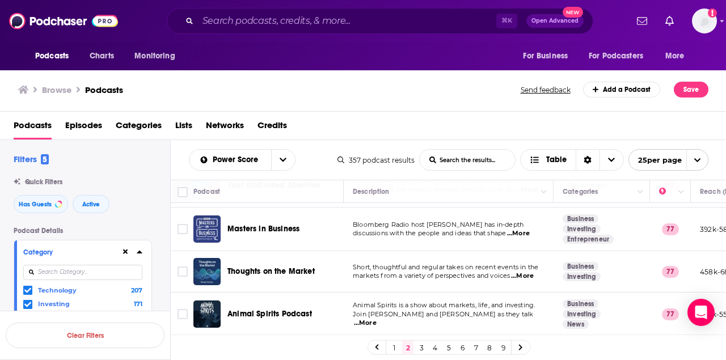
click at [348, 274] on td "Short, thoughtful and regular takes on recent events in the markets from a vari…" at bounding box center [449, 271] width 210 height 41
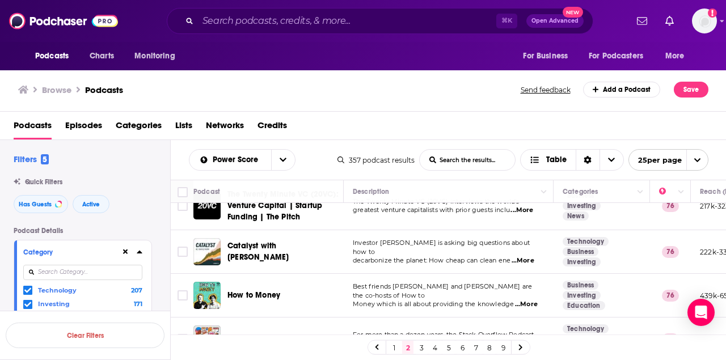
scroll to position [718, 0]
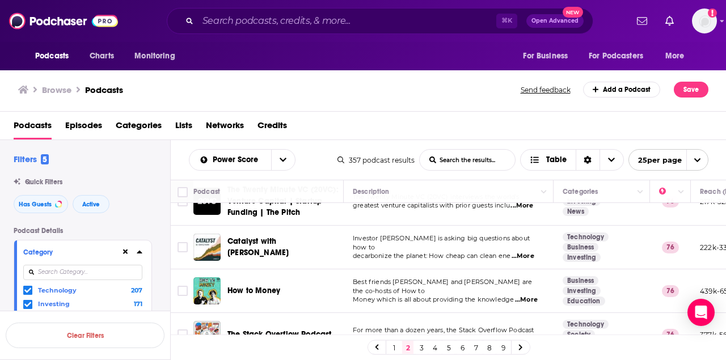
click at [522, 252] on span "...More" at bounding box center [523, 256] width 23 height 9
click at [348, 286] on td "Best friends Joel and Matt are the co-hosts of How to Money which is all about …" at bounding box center [449, 292] width 210 height 44
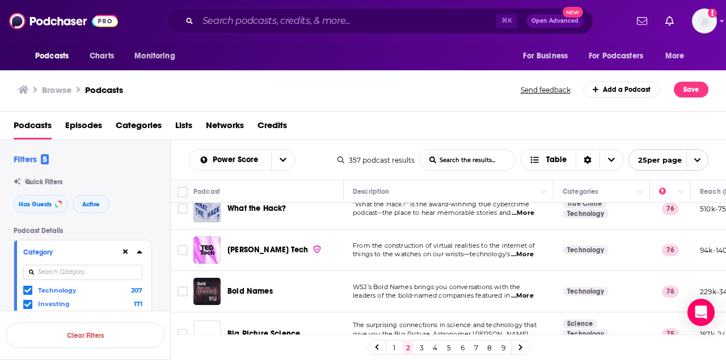
scroll to position [889, 0]
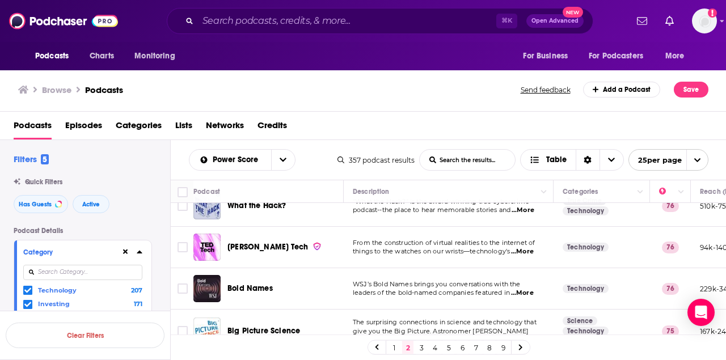
click at [527, 250] on span "...More" at bounding box center [522, 251] width 23 height 9
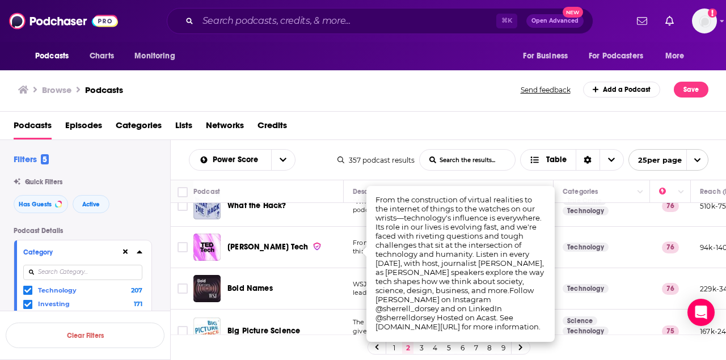
click at [345, 260] on div "TED Tech" at bounding box center [287, 247] width 118 height 27
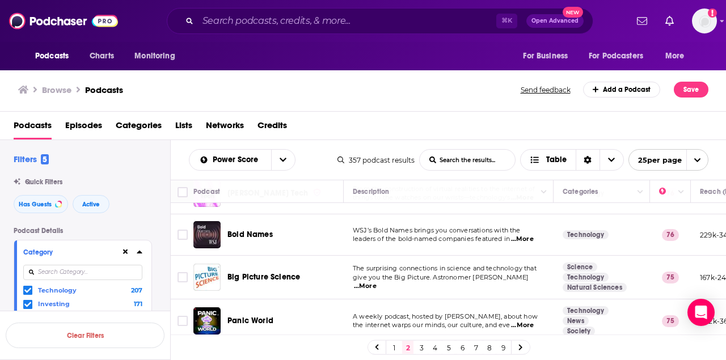
scroll to position [951, 0]
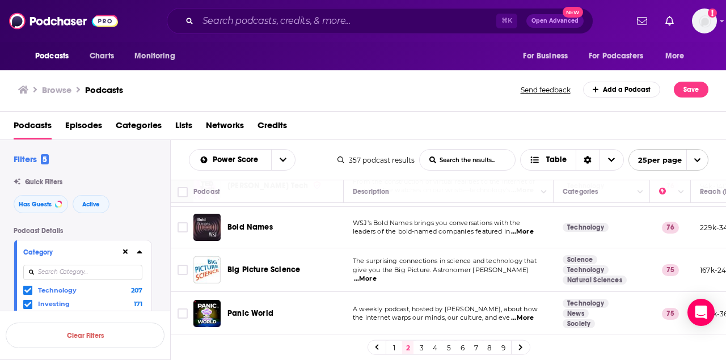
click at [423, 347] on link "3" at bounding box center [421, 348] width 11 height 14
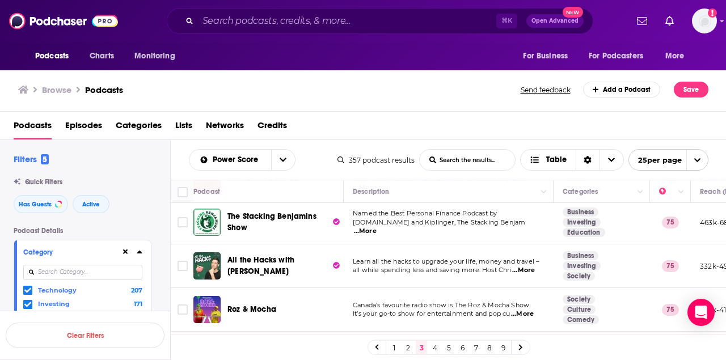
scroll to position [225, 0]
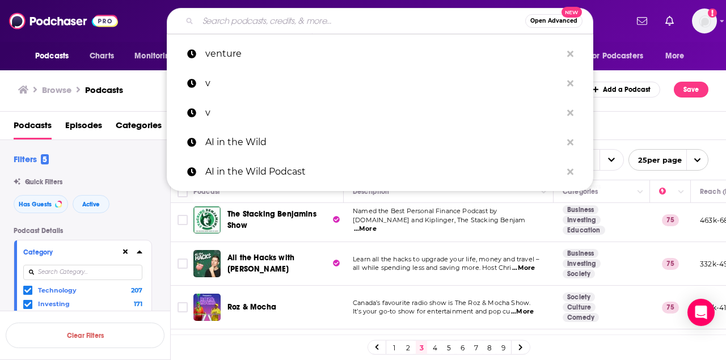
click at [316, 17] on input "Search podcasts, credits, & more..." at bounding box center [361, 21] width 327 height 18
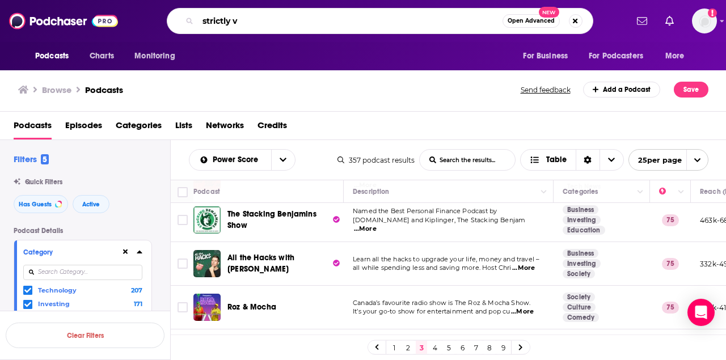
type input "strictly vc"
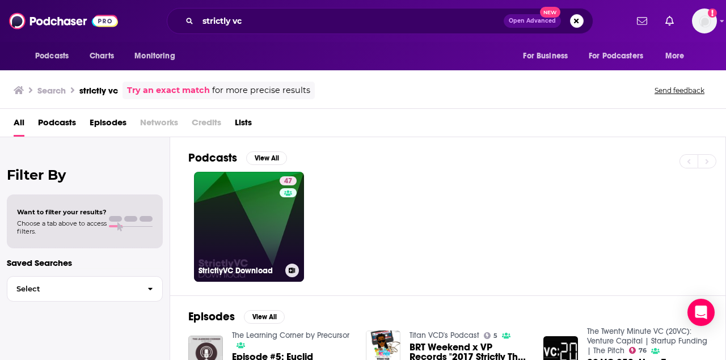
click at [249, 209] on link "47 StrictlyVC Download" at bounding box center [249, 227] width 110 height 110
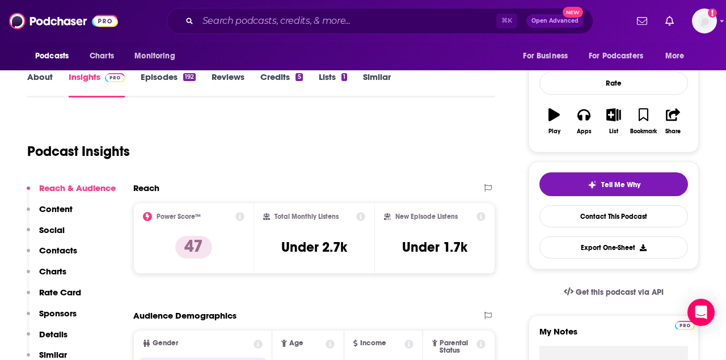
scroll to position [145, 0]
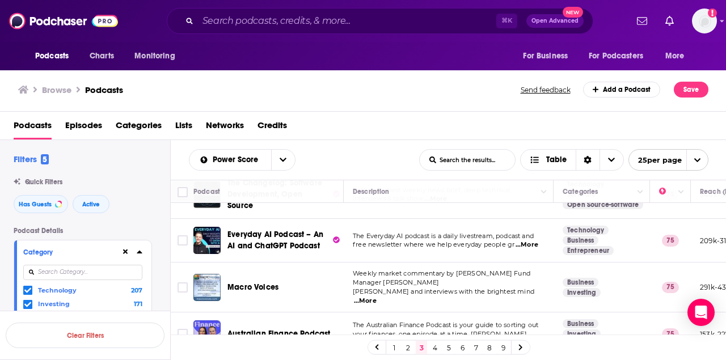
scroll to position [561, 0]
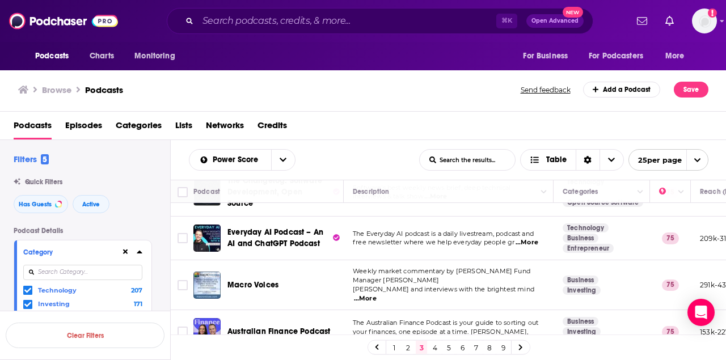
click at [526, 239] on span "...More" at bounding box center [527, 242] width 23 height 9
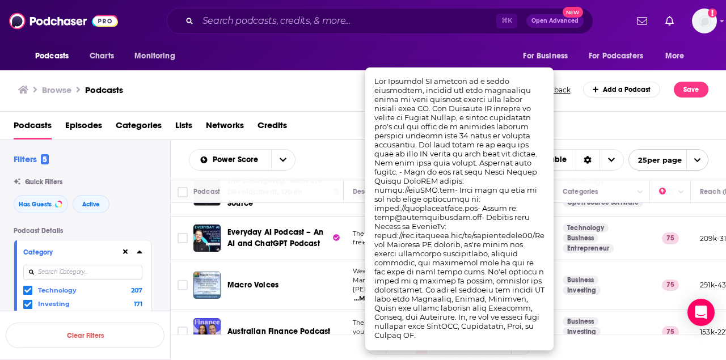
click at [356, 238] on span "free newsletter where we help everyday people gr" at bounding box center [434, 242] width 162 height 8
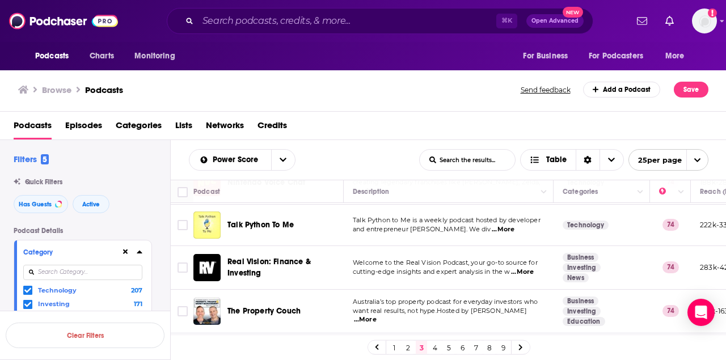
scroll to position [960, 0]
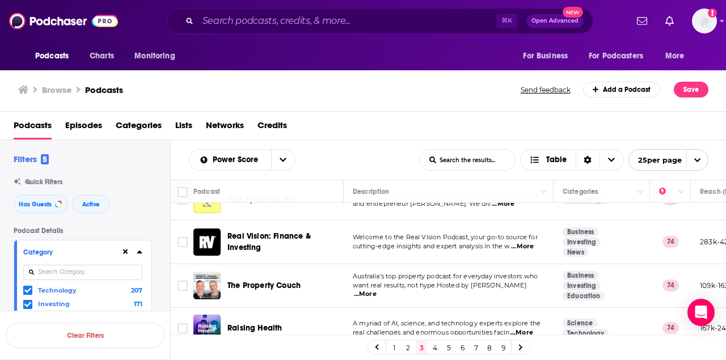
click at [436, 348] on link "4" at bounding box center [435, 348] width 11 height 14
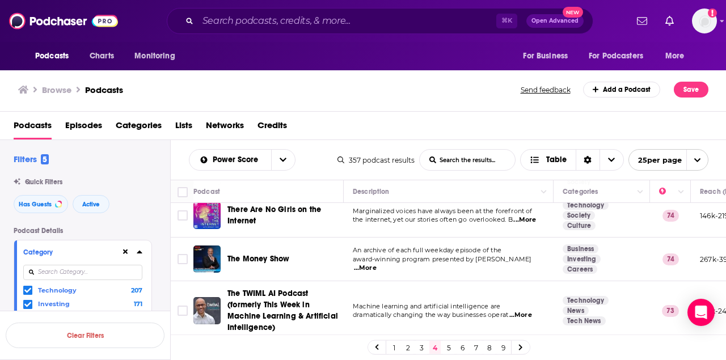
scroll to position [184, 0]
click at [377, 263] on span "...More" at bounding box center [365, 267] width 23 height 9
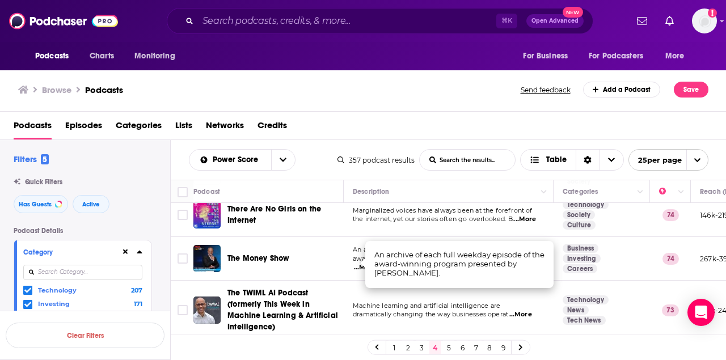
click at [381, 308] on span "Machine learning and artificial intelligence are" at bounding box center [427, 306] width 148 height 8
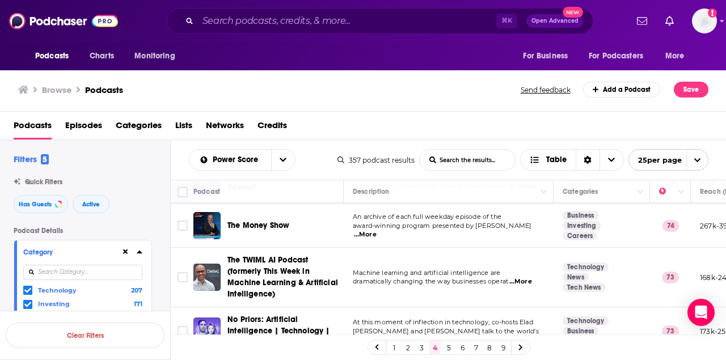
scroll to position [225, 0]
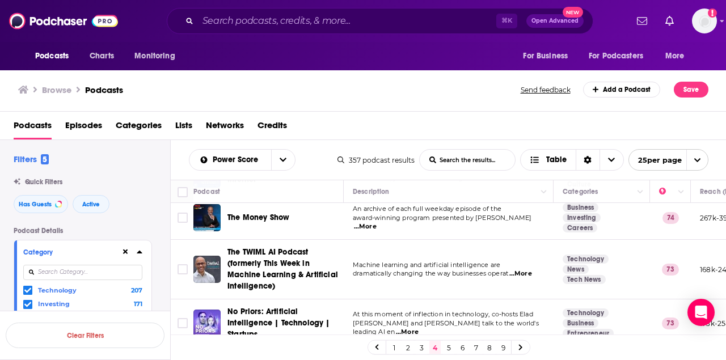
click at [525, 274] on span "...More" at bounding box center [521, 274] width 23 height 9
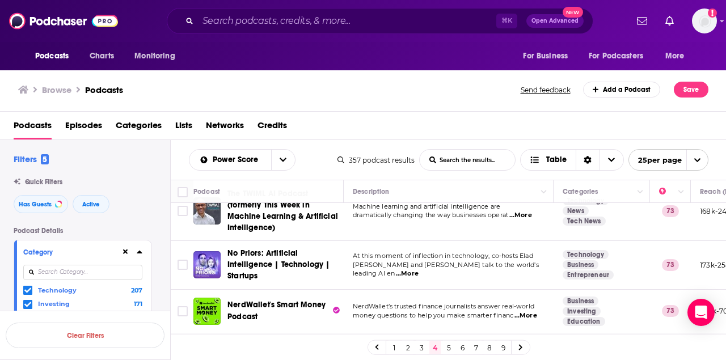
scroll to position [288, 0]
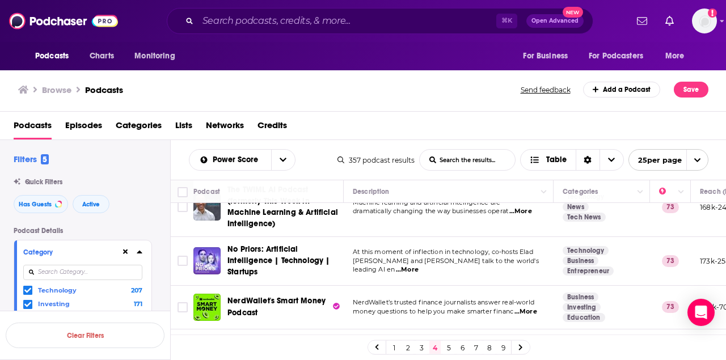
click at [419, 266] on span "...More" at bounding box center [407, 270] width 23 height 9
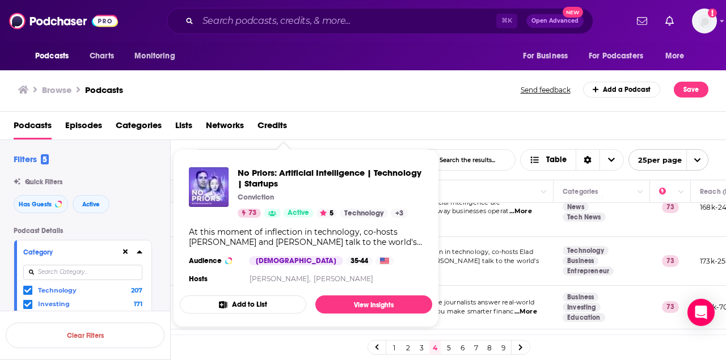
click at [381, 85] on div "Browse Podcasts" at bounding box center [270, 90] width 504 height 16
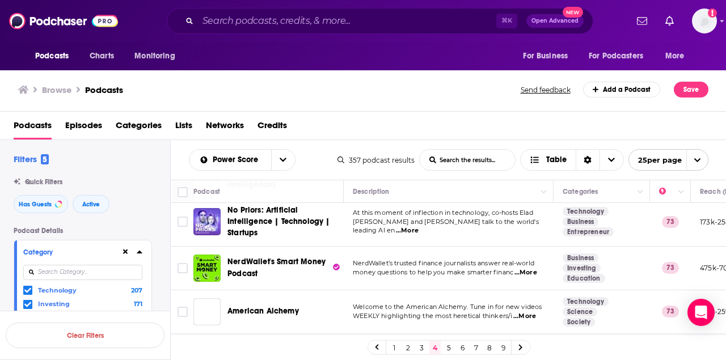
scroll to position [330, 0]
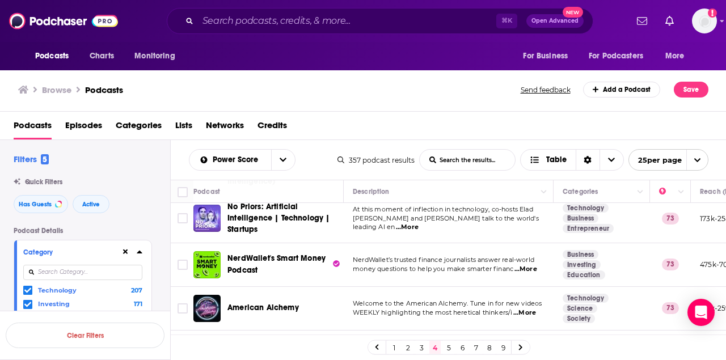
click at [531, 270] on span "...More" at bounding box center [526, 269] width 23 height 9
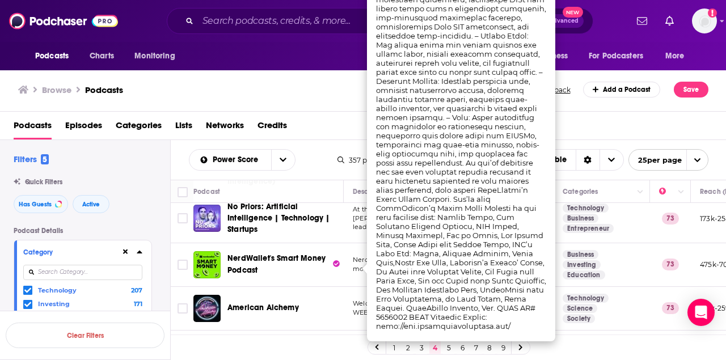
click at [329, 98] on div "Browse Podcasts Send feedback Add a Podcast Save" at bounding box center [363, 90] width 727 height 44
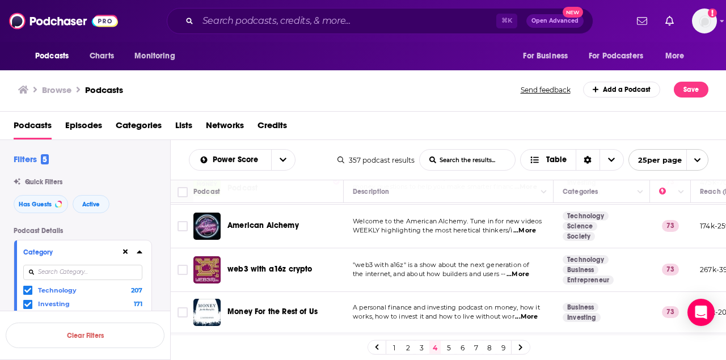
scroll to position [29, 0]
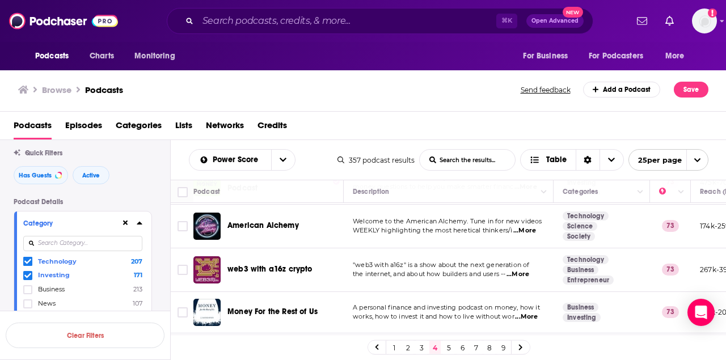
click at [26, 275] on icon at bounding box center [27, 275] width 7 height 7
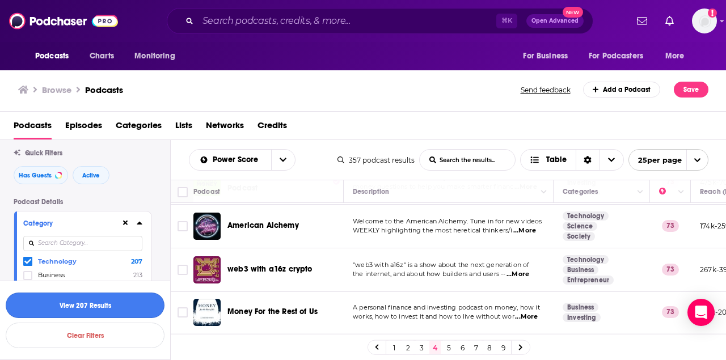
click at [128, 306] on button "View 207 Results" at bounding box center [85, 306] width 159 height 26
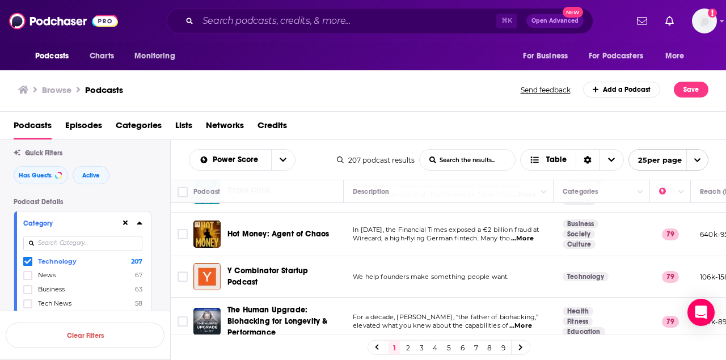
scroll to position [408, 0]
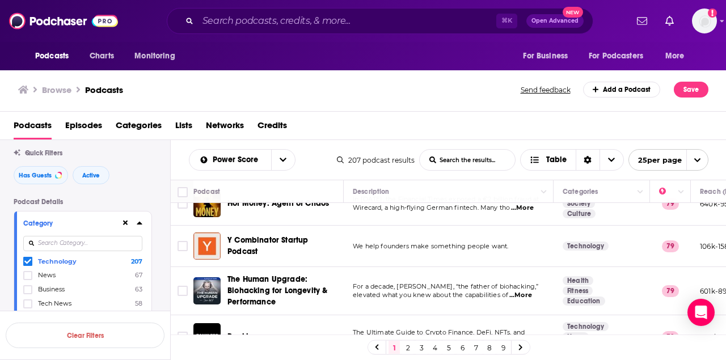
click at [447, 347] on link "5" at bounding box center [448, 348] width 11 height 14
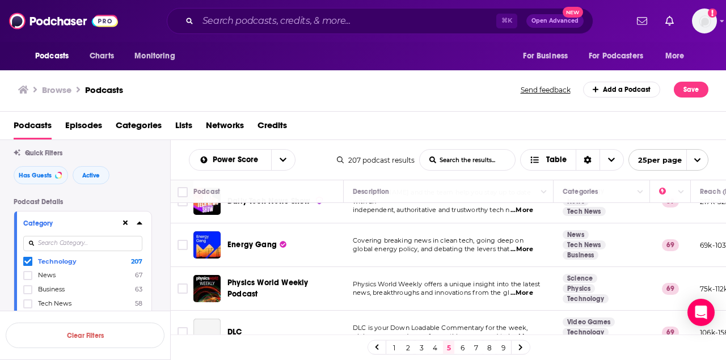
scroll to position [159, 0]
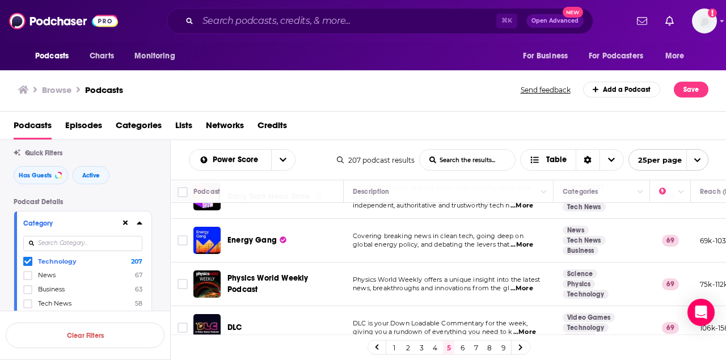
click at [457, 165] on input "List Search Input" at bounding box center [467, 160] width 95 height 20
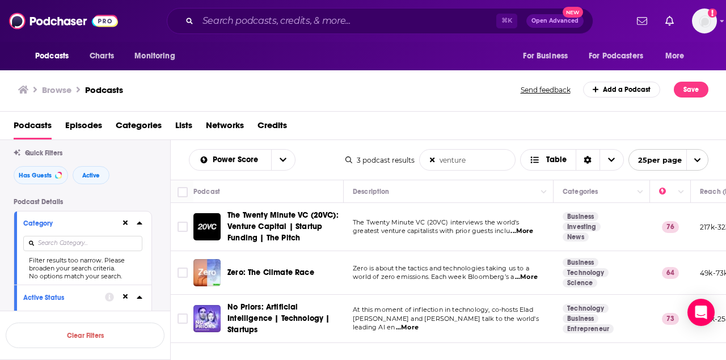
click at [419, 324] on span "...More" at bounding box center [407, 328] width 23 height 9
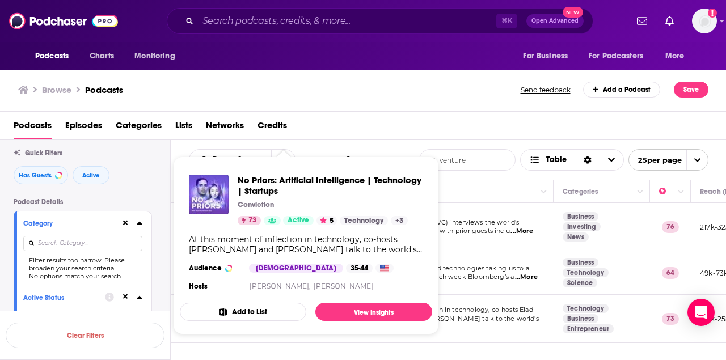
click at [396, 96] on div "Browse Podcasts" at bounding box center [270, 90] width 504 height 16
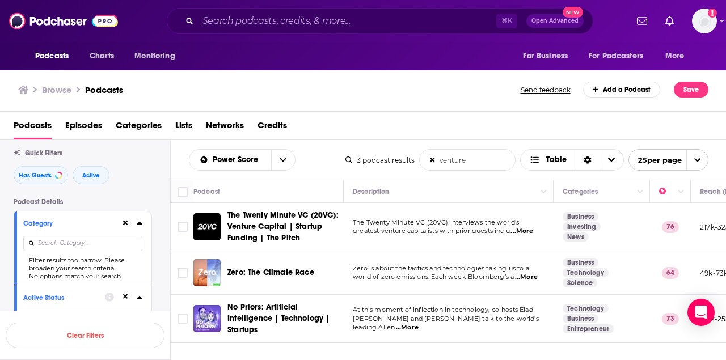
click at [419, 324] on span "...More" at bounding box center [407, 328] width 23 height 9
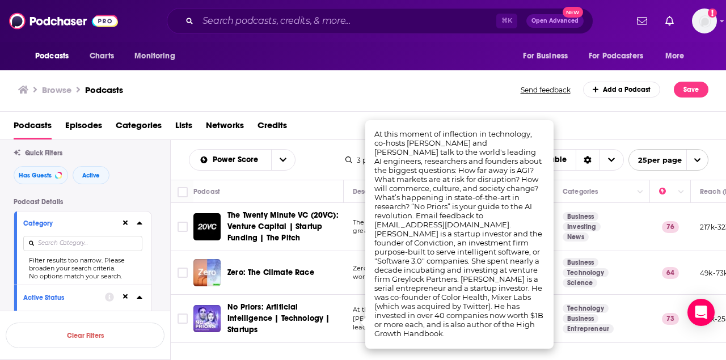
click at [396, 72] on div "Browse Podcasts Send feedback Add a Podcast Save" at bounding box center [363, 90] width 727 height 44
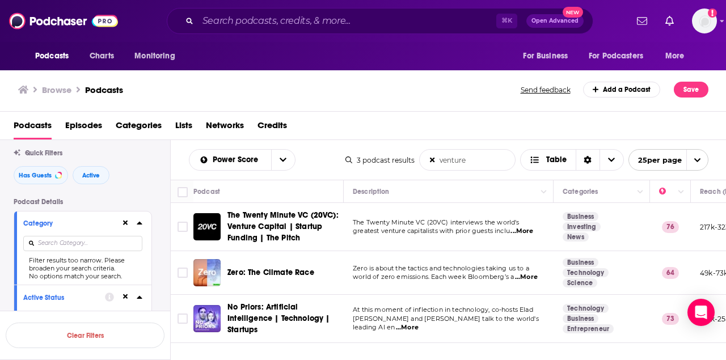
click at [444, 161] on input "venture" at bounding box center [467, 160] width 95 height 20
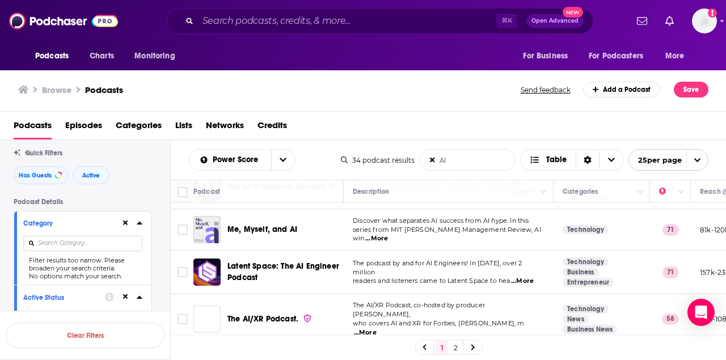
scroll to position [213, 0]
type input "AI"
click at [388, 233] on span "...More" at bounding box center [377, 237] width 23 height 9
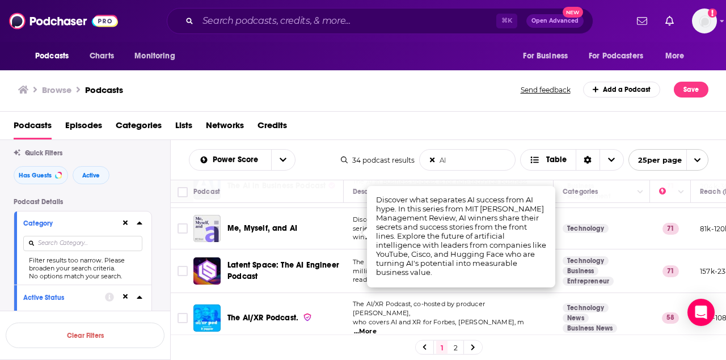
click at [404, 172] on div "Power Score AI List Search Input Search the results... Table 34 podcast results…" at bounding box center [449, 160] width 556 height 40
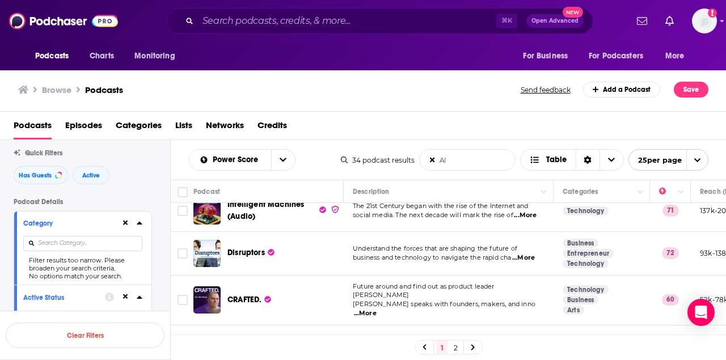
scroll to position [909, 0]
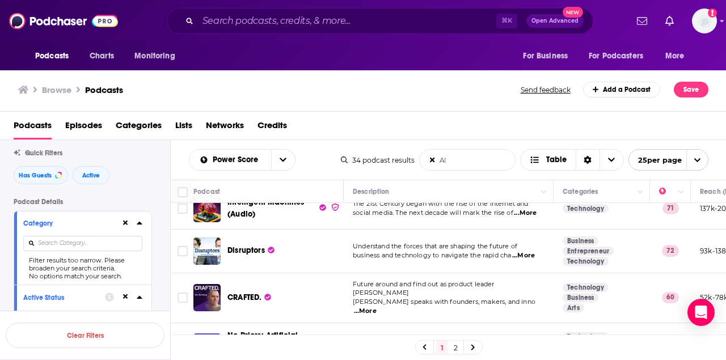
click at [532, 251] on span "...More" at bounding box center [524, 255] width 23 height 9
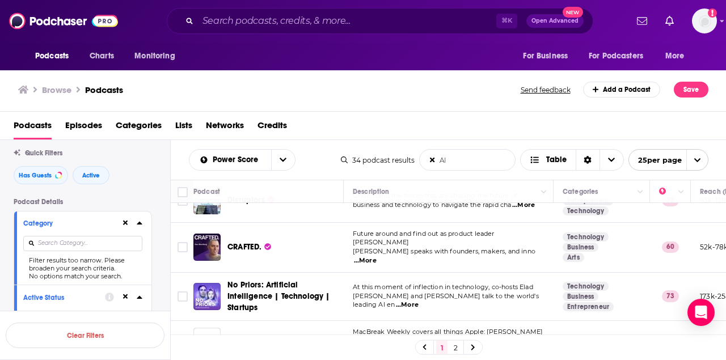
scroll to position [971, 0]
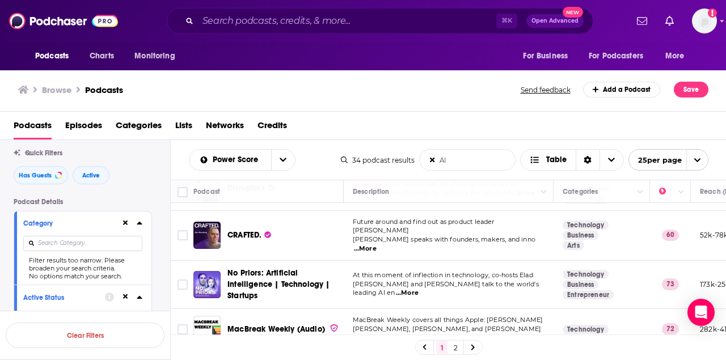
click at [455, 352] on link "2" at bounding box center [455, 348] width 11 height 14
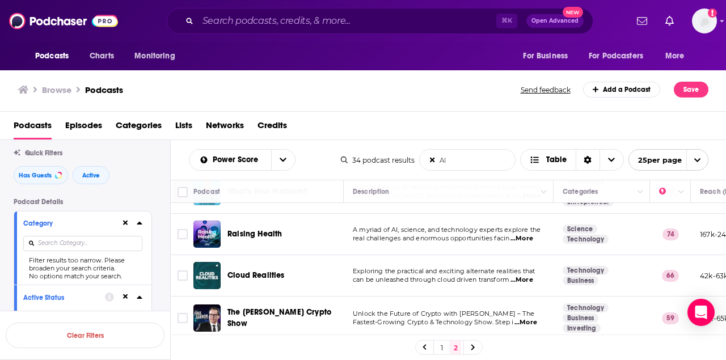
scroll to position [249, 0]
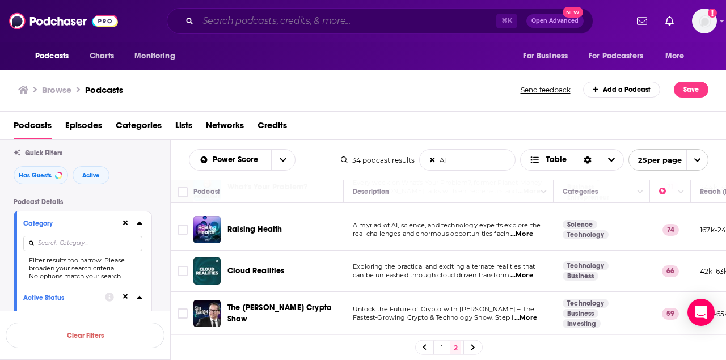
click at [295, 25] on input "Search podcasts, credits, & more..." at bounding box center [347, 21] width 299 height 18
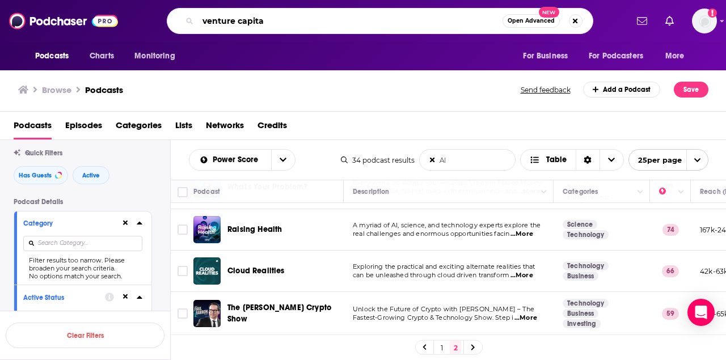
type input "venture capital"
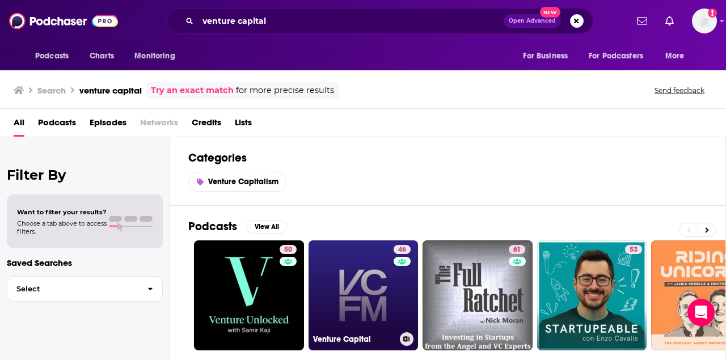
click at [364, 289] on link "46 Venture Capital" at bounding box center [364, 296] width 110 height 110
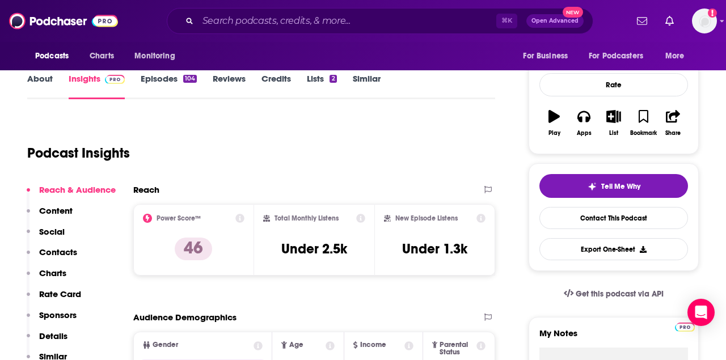
scroll to position [147, 0]
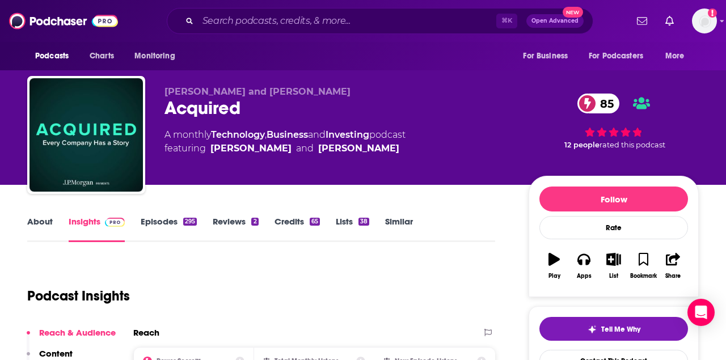
click at [216, 108] on div "Acquired 85" at bounding box center [338, 108] width 346 height 22
copy div "Acquired 85"
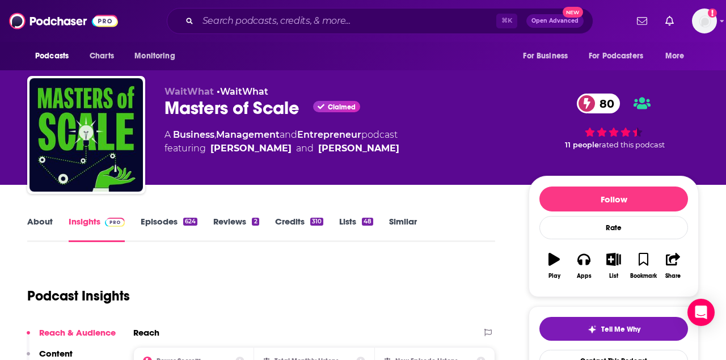
click at [268, 111] on div "Masters of Scale Claimed 80" at bounding box center [338, 108] width 346 height 22
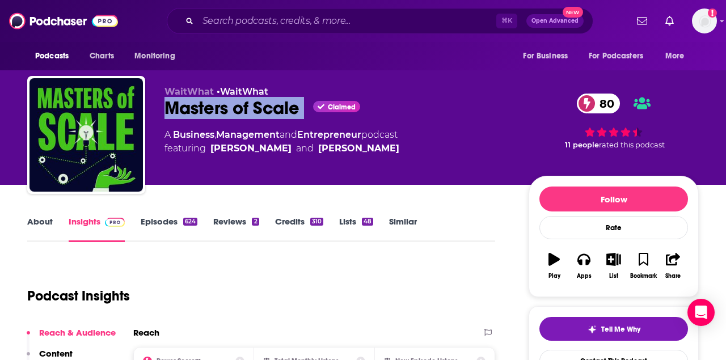
click at [268, 111] on div "Masters of Scale Claimed 80" at bounding box center [338, 108] width 346 height 22
copy div "Masters of Scale"
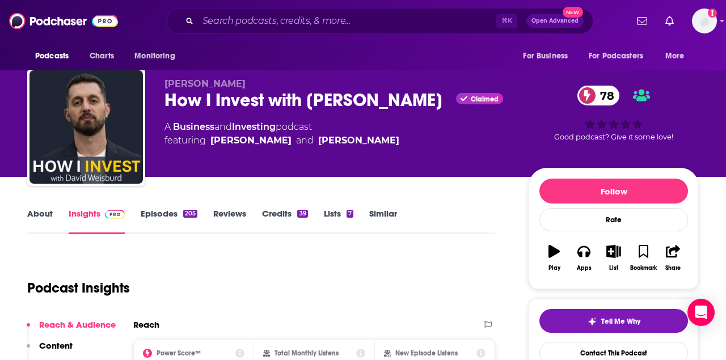
scroll to position [154, 0]
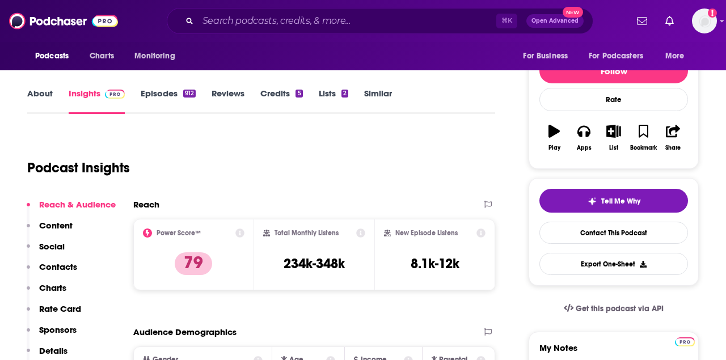
scroll to position [137, 0]
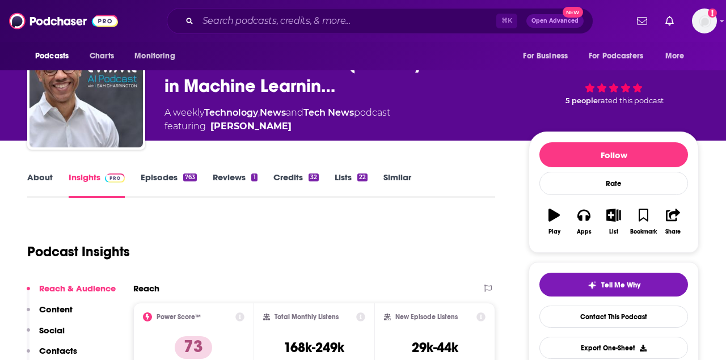
scroll to position [14, 0]
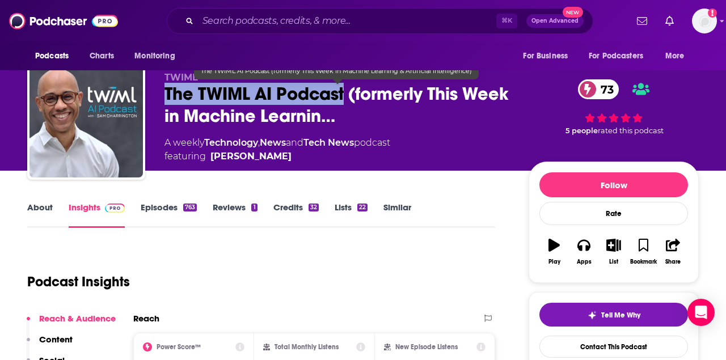
drag, startPoint x: 165, startPoint y: 94, endPoint x: 346, endPoint y: 94, distance: 181.1
click at [346, 94] on span "The TWIML AI Podcast (formerly This Week in Machine Learnin…" at bounding box center [338, 105] width 346 height 44
copy h2 "The TWIML AI Podcast"
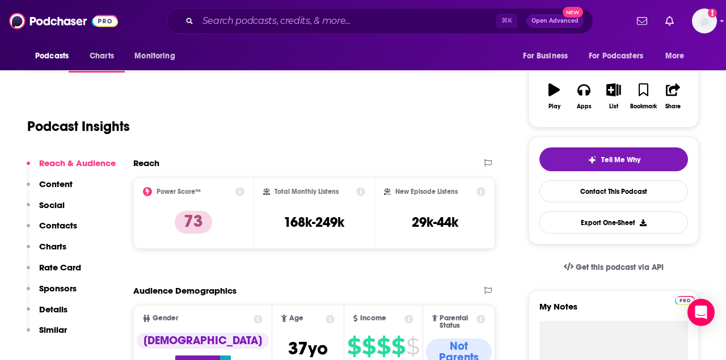
scroll to position [193, 0]
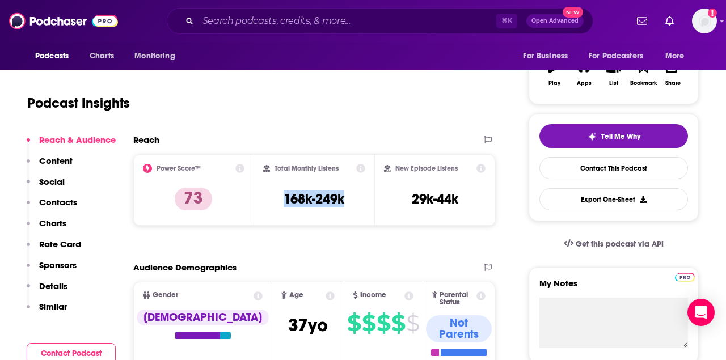
drag, startPoint x: 283, startPoint y: 201, endPoint x: 354, endPoint y: 201, distance: 70.4
click at [354, 201] on div "Total Monthly Listens 168k-249k" at bounding box center [314, 190] width 103 height 52
copy h3 "168k-249k"
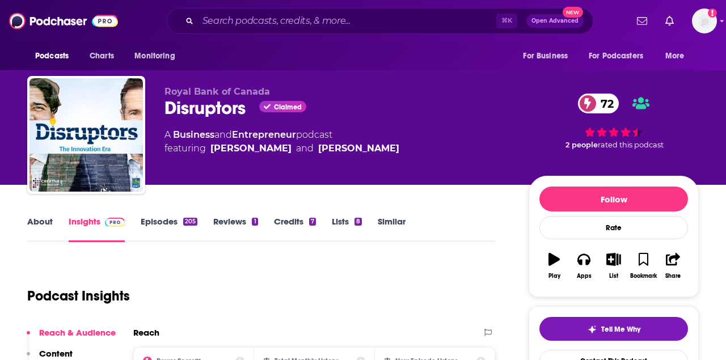
click at [209, 108] on div "Disruptors Claimed 72" at bounding box center [338, 108] width 346 height 22
copy h2 "Disruptors"
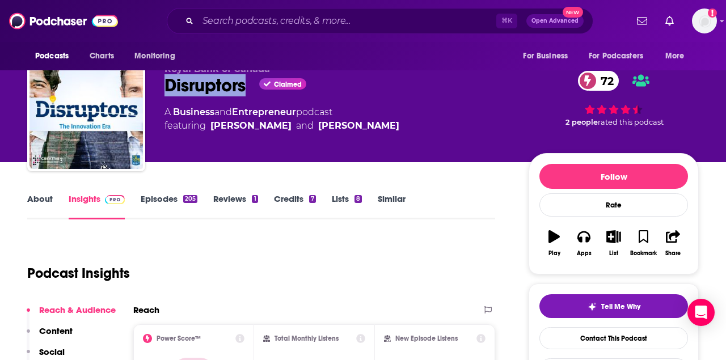
scroll to position [23, 0]
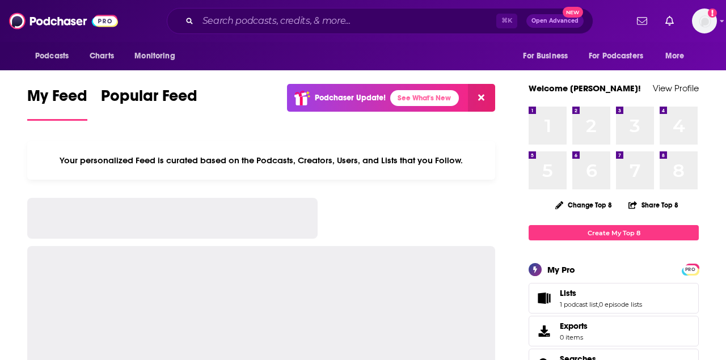
click at [378, 30] on div "⌘ K Open Advanced New" at bounding box center [380, 21] width 427 height 26
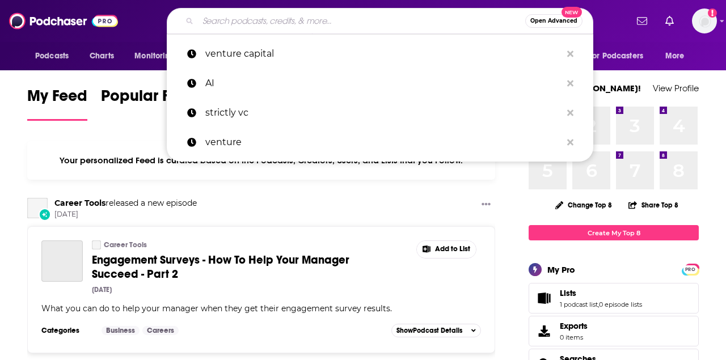
click at [376, 29] on input "Search podcasts, credits, & more..." at bounding box center [361, 21] width 327 height 18
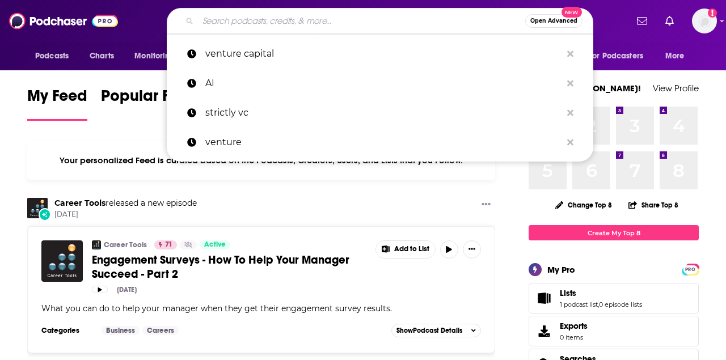
paste input "All-In Podcast"
type input "All-In Podcast"
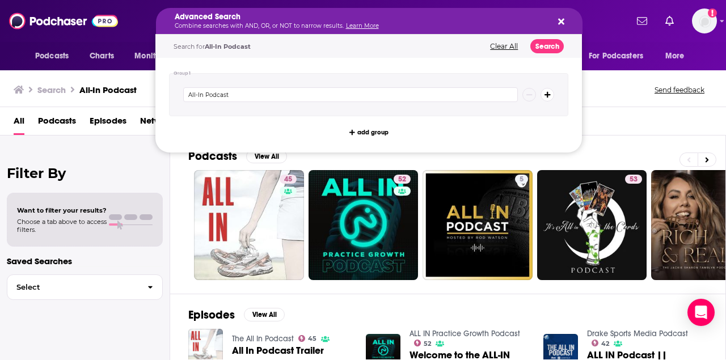
click at [292, 20] on h5 "Advanced Search" at bounding box center [360, 17] width 371 height 8
click at [648, 116] on div "All Podcasts Episodes Networks Credits Lists" at bounding box center [366, 123] width 704 height 23
click at [350, 24] on link "Learn More" at bounding box center [362, 25] width 33 height 7
click at [238, 93] on input "All-In Podcast" at bounding box center [350, 94] width 335 height 15
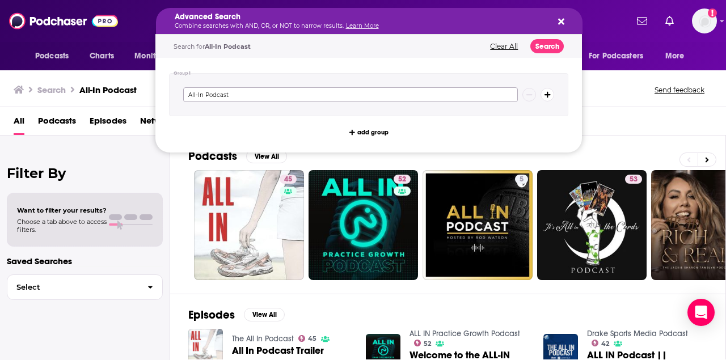
click at [238, 93] on input "All-In Podcast" at bounding box center [350, 94] width 335 height 15
paste input "Equity"
type input "Equity"
click at [557, 20] on button "Search podcasts, credits, & more..." at bounding box center [559, 20] width 9 height 9
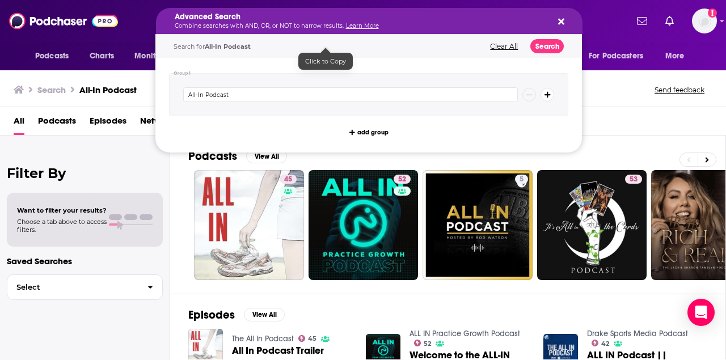
click at [222, 47] on span "All-In Podcast" at bounding box center [228, 47] width 46 height 8
click at [501, 47] on button "Clear All" at bounding box center [504, 47] width 35 height 8
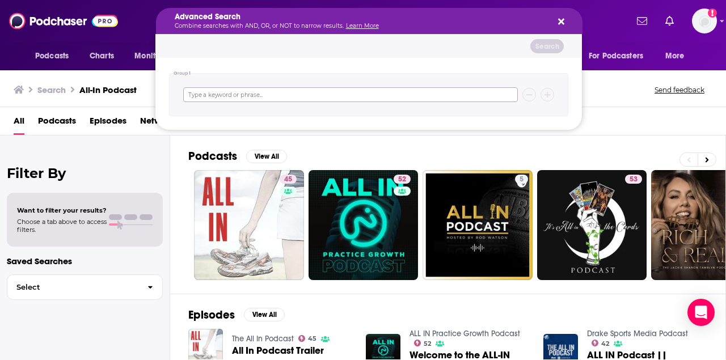
click at [274, 96] on input "Search podcasts, credits, & more..." at bounding box center [350, 94] width 335 height 15
paste input "All-In Podcast"
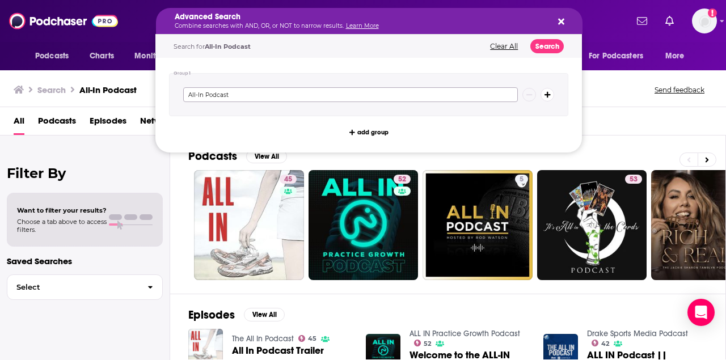
drag, startPoint x: 233, startPoint y: 93, endPoint x: 172, endPoint y: 92, distance: 60.7
click at [172, 92] on div "All-In Podcast" at bounding box center [369, 94] width 400 height 43
paste input "Equity"
type input "Equity"
click at [546, 47] on button "Search" at bounding box center [547, 46] width 33 height 14
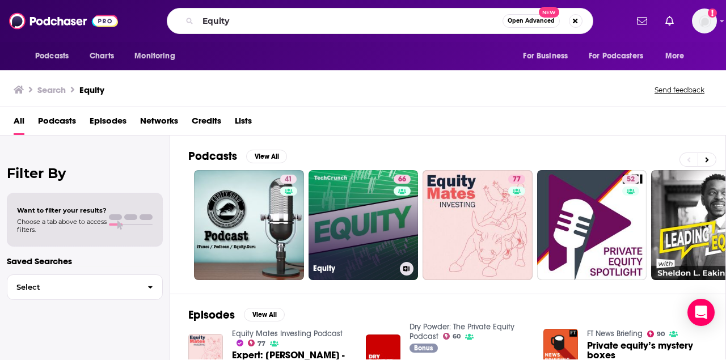
click at [360, 246] on link "66 Equity" at bounding box center [364, 225] width 110 height 110
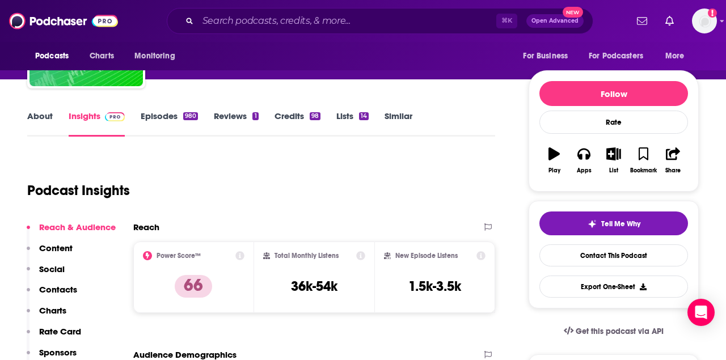
scroll to position [106, 0]
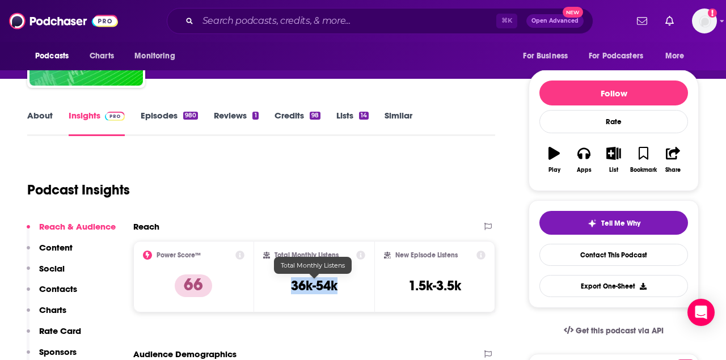
drag, startPoint x: 289, startPoint y: 288, endPoint x: 337, endPoint y: 288, distance: 47.1
click at [337, 288] on div "Total Monthly Listens 36k-54k" at bounding box center [314, 277] width 103 height 52
copy h3 "36k-54k"
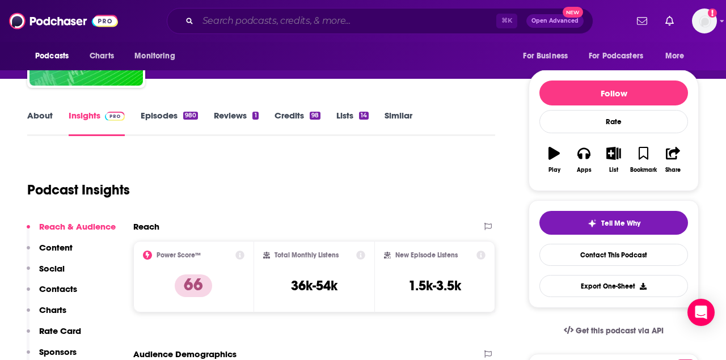
click at [305, 20] on input "Search podcasts, credits, & more..." at bounding box center [347, 21] width 299 height 18
paste input "AI Startups"
type input "AI Startups"
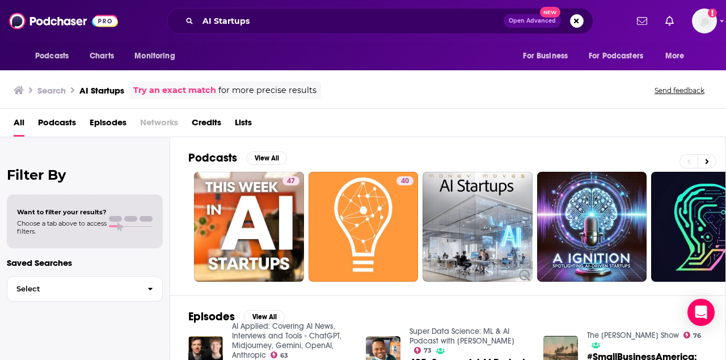
click at [311, 30] on div "AI Startups Open Advanced New" at bounding box center [380, 21] width 427 height 26
click at [305, 22] on input "AI Startups" at bounding box center [351, 21] width 306 height 18
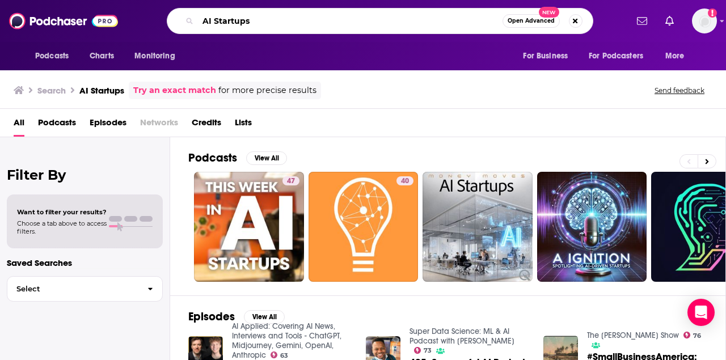
click at [305, 22] on input "AI Startups" at bounding box center [350, 21] width 305 height 18
paste input "The Innovators & Investors Podcast"
type input "The Innovators & Investors Podcast"
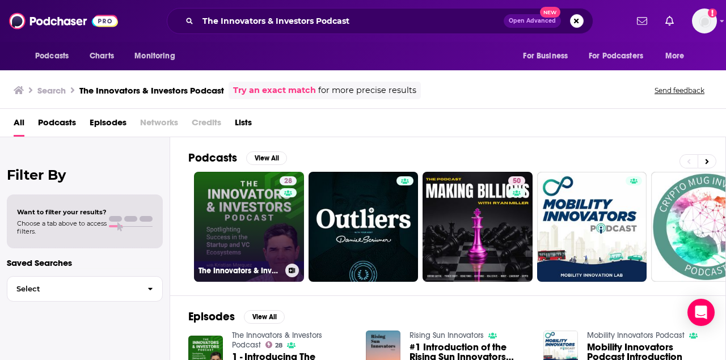
click at [242, 236] on link "28 The Innovators & Investors Podcast" at bounding box center [249, 227] width 110 height 110
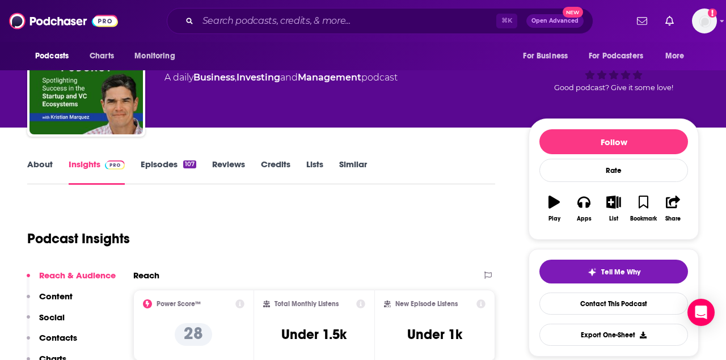
scroll to position [41, 0]
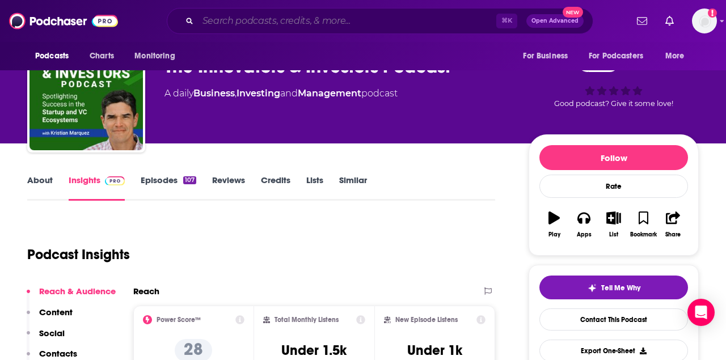
click at [423, 23] on input "Search podcasts, credits, & more..." at bounding box center [347, 21] width 299 height 18
paste input "Exponential View"
type input "Exponential View"
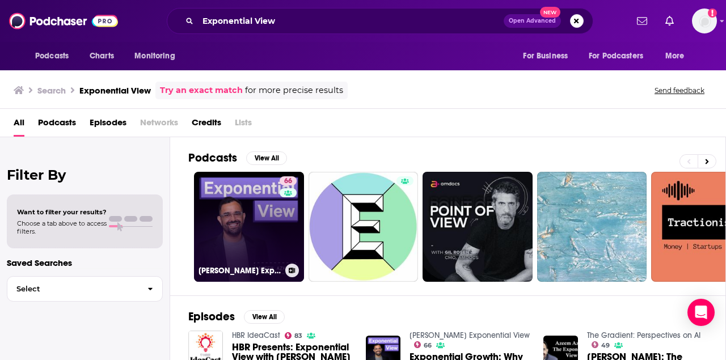
click at [255, 206] on link "66 [PERSON_NAME] Exponential View" at bounding box center [249, 227] width 110 height 110
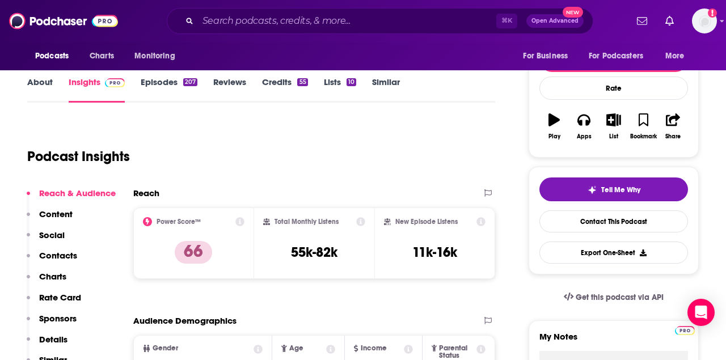
scroll to position [143, 0]
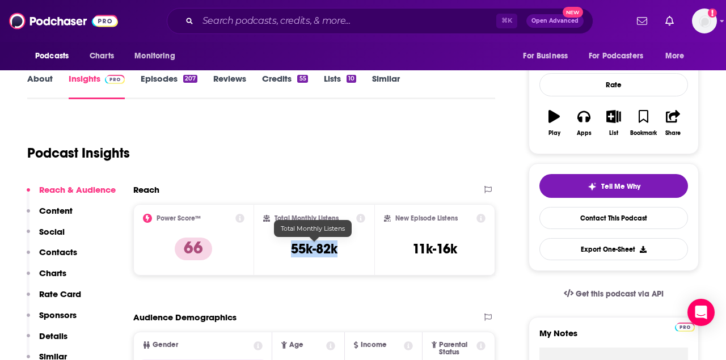
drag, startPoint x: 292, startPoint y: 251, endPoint x: 335, endPoint y: 251, distance: 43.1
click at [335, 251] on h3 "55k-82k" at bounding box center [314, 249] width 47 height 17
copy h3 "55k-82k"
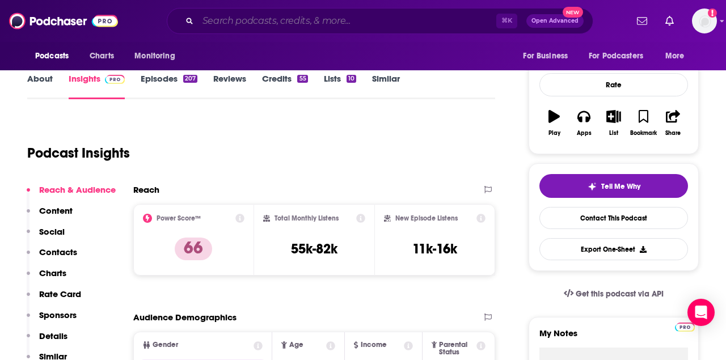
click at [358, 16] on input "Search podcasts, credits, & more..." at bounding box center [347, 21] width 299 height 18
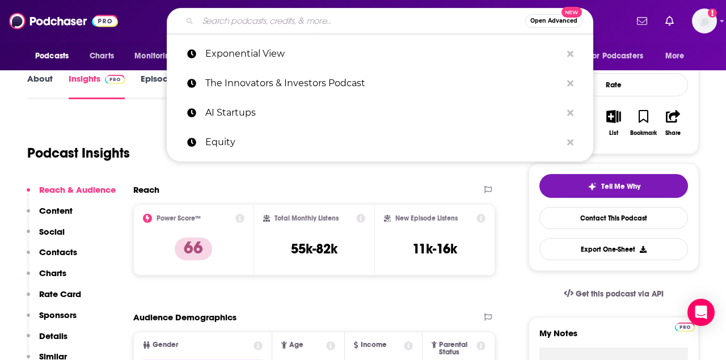
paste input "VCpreneur"
type input "VCpreneur"
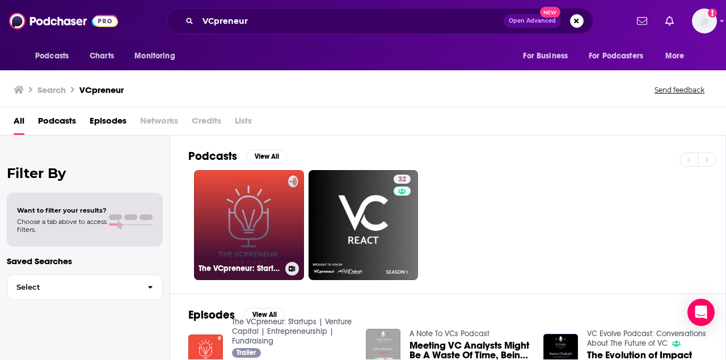
click at [244, 225] on link "The VCpreneur: Startups | Venture Capital | Entrepreneurship | Fundraising" at bounding box center [249, 225] width 110 height 110
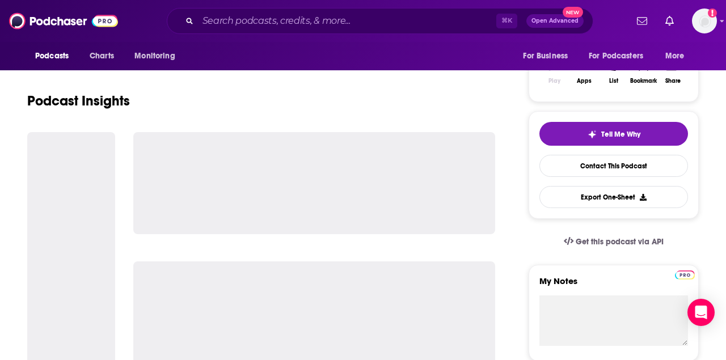
scroll to position [208, 0]
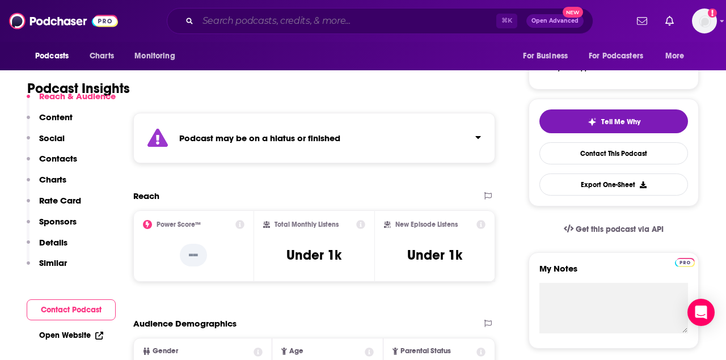
click at [312, 26] on input "Search podcasts, credits, & more..." at bounding box center [347, 21] width 299 height 18
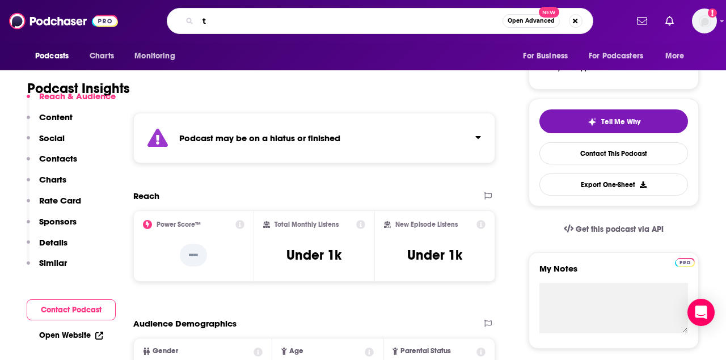
paste input "he Full Ratchet"
type input "the Full Ratchet"
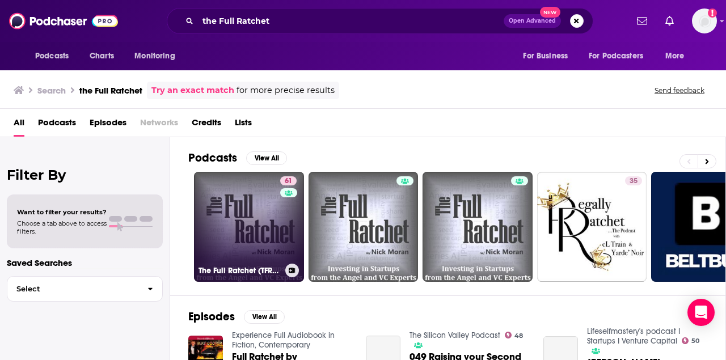
click at [222, 222] on link "61 The Full Ratchet (TFR): Venture Capital and Startup Investing Demystified" at bounding box center [249, 227] width 110 height 110
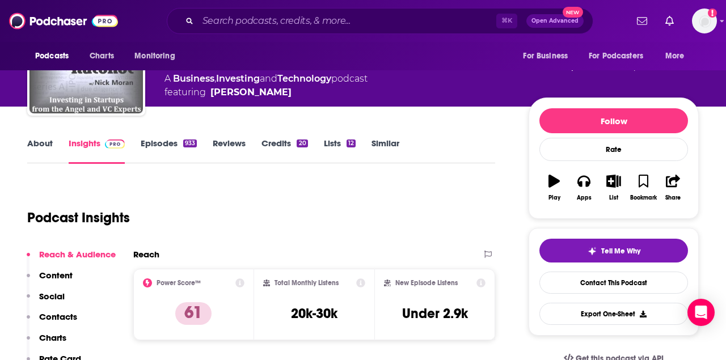
scroll to position [112, 0]
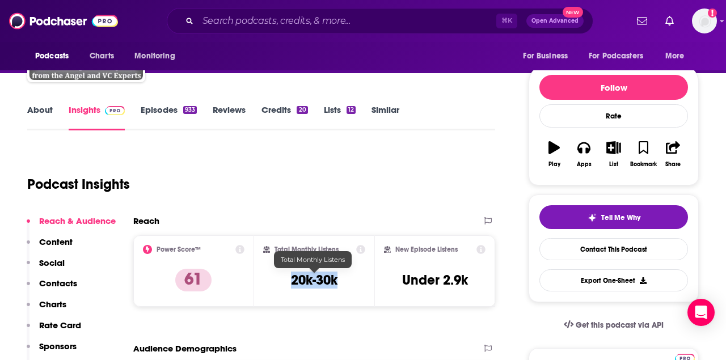
drag, startPoint x: 292, startPoint y: 279, endPoint x: 345, endPoint y: 280, distance: 52.2
click at [345, 279] on div "Total Monthly Listens 20k-30k" at bounding box center [314, 271] width 103 height 52
copy h3 "20k-30k"
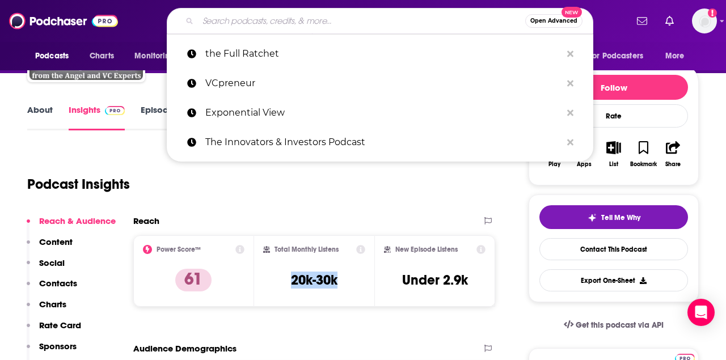
click at [392, 19] on input "Search podcasts, credits, & more..." at bounding box center [361, 21] width 327 height 18
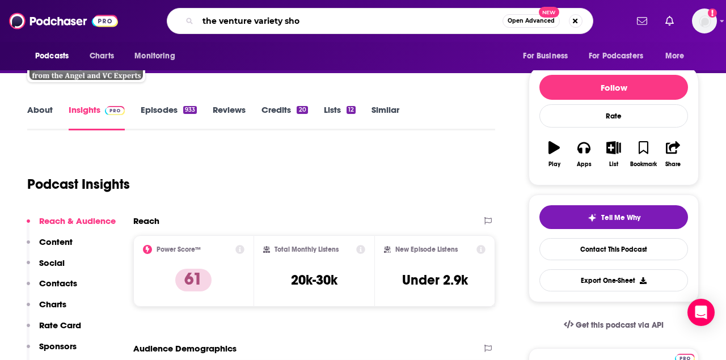
type input "the venture variety show"
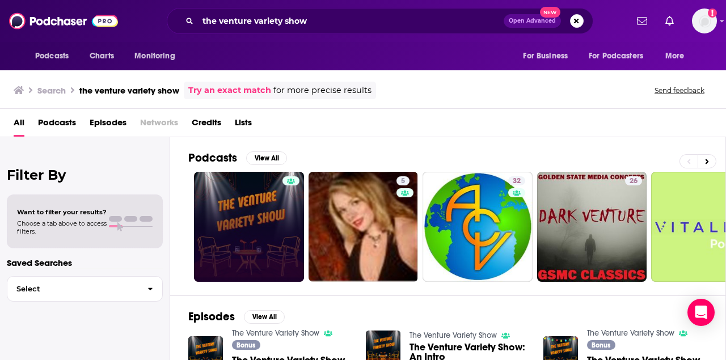
click at [258, 212] on link at bounding box center [249, 227] width 110 height 110
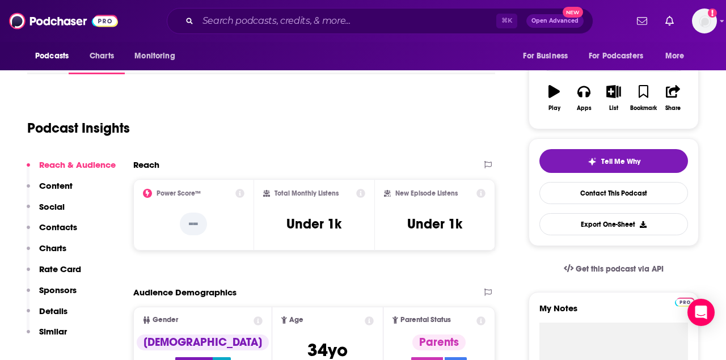
scroll to position [170, 0]
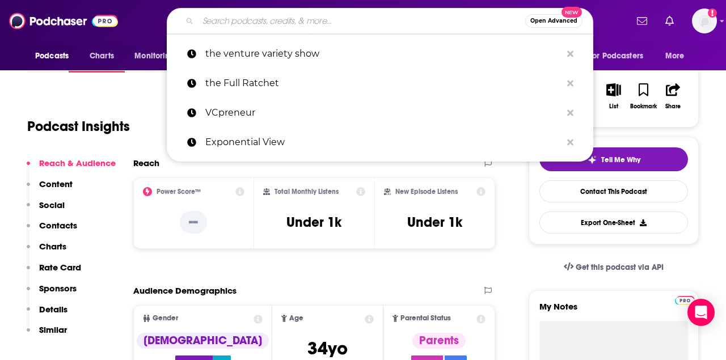
click at [285, 20] on input "Search podcasts, credits, & more..." at bounding box center [361, 21] width 327 height 18
paste input "The AI in Business"
type input "The AI in Business"
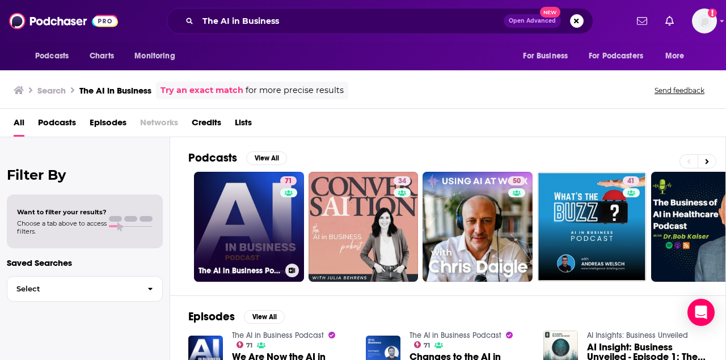
click at [248, 215] on link "71 The AI in Business Podcast" at bounding box center [249, 227] width 110 height 110
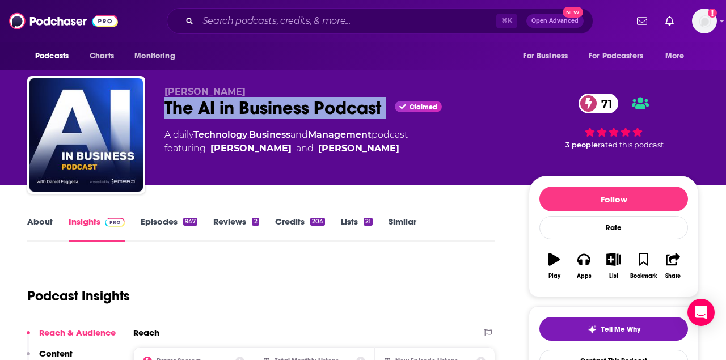
drag, startPoint x: 159, startPoint y: 111, endPoint x: 391, endPoint y: 107, distance: 232.2
click at [391, 107] on div "[PERSON_NAME] The AI in Business Podcast Claimed 71 A daily Technology , Busine…" at bounding box center [363, 137] width 672 height 123
copy div "The AI in Business Podcast"
